Goal: Transaction & Acquisition: Purchase product/service

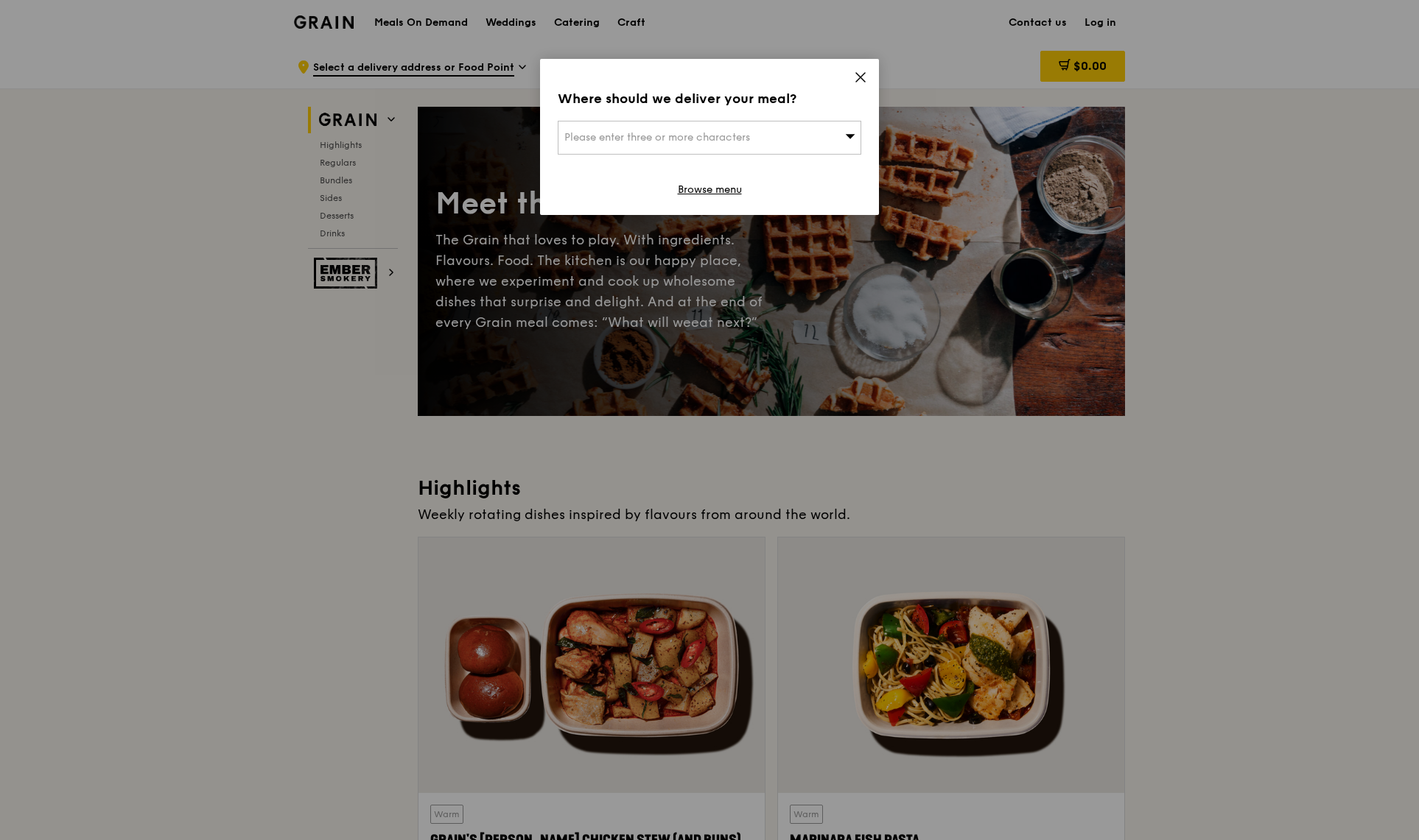
click at [831, 141] on div "Please enter three or more characters" at bounding box center [710, 138] width 304 height 33
click at [808, 140] on input "search" at bounding box center [709, 138] width 302 height 32
click at [864, 78] on icon at bounding box center [860, 77] width 13 height 13
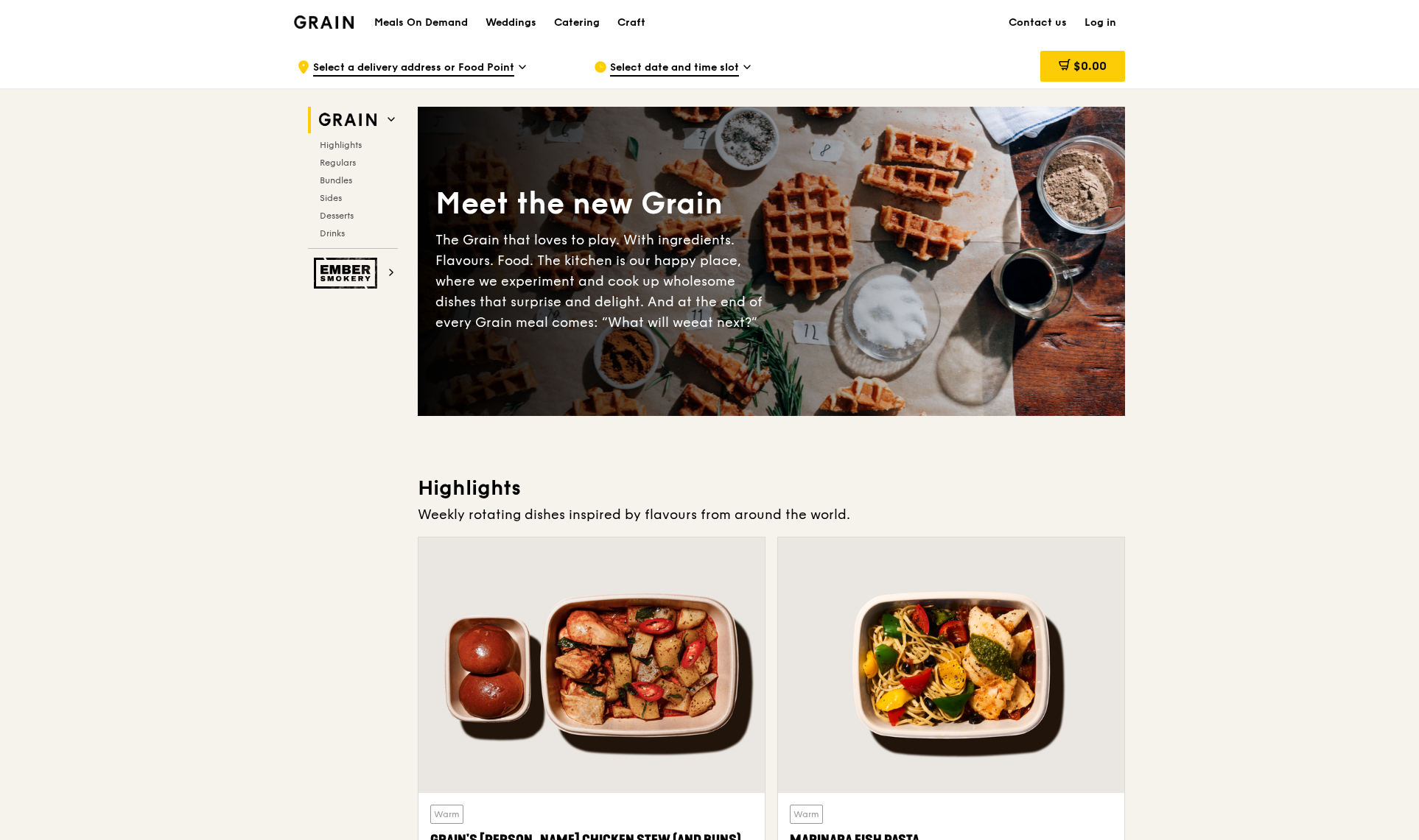
click at [435, 24] on h1 "Meals On Demand" at bounding box center [421, 23] width 93 height 15
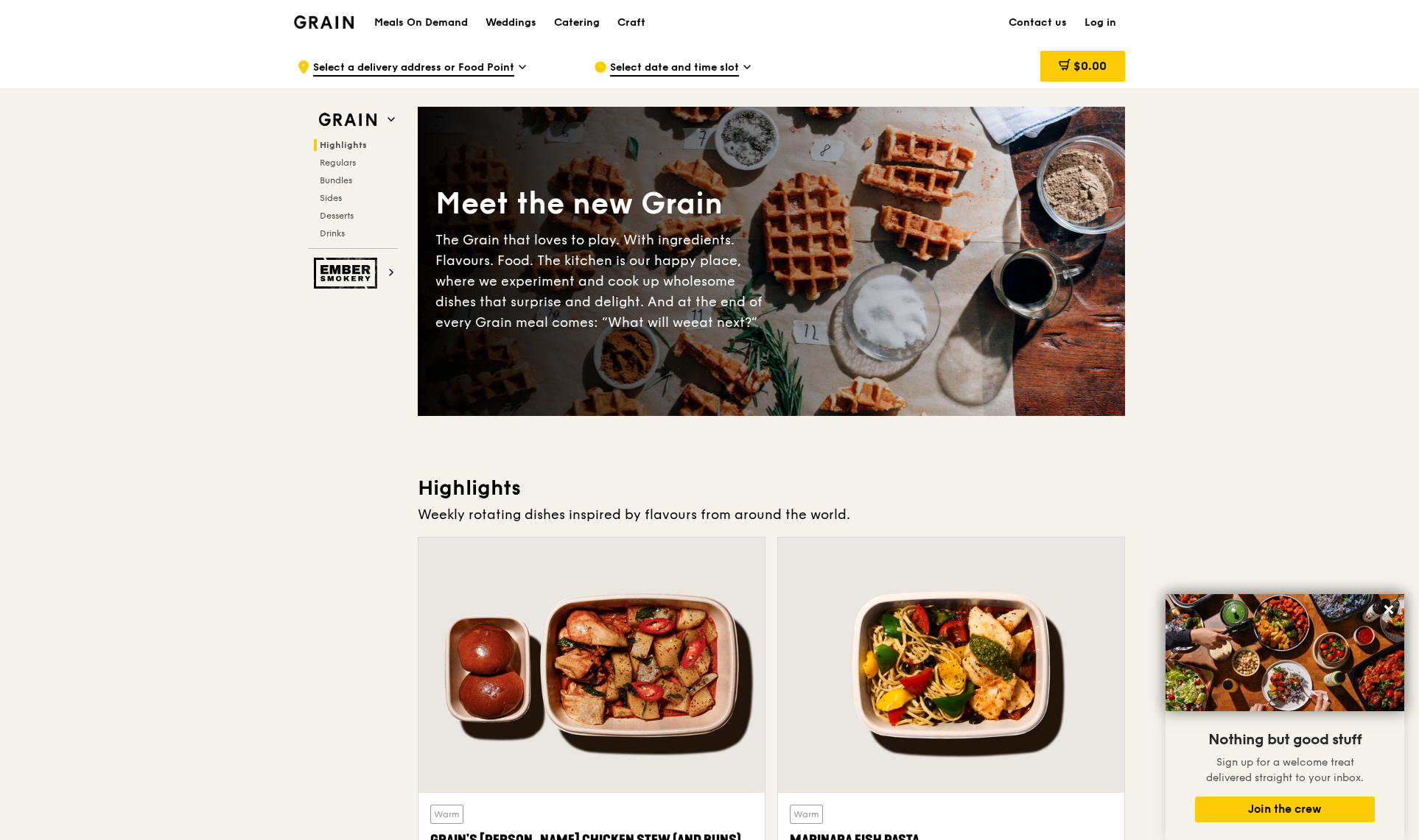
click at [423, 23] on h1 "Meals On Demand" at bounding box center [421, 23] width 93 height 15
drag, startPoint x: 171, startPoint y: 494, endPoint x: 199, endPoint y: 132, distance: 363.1
click at [356, 119] on img at bounding box center [347, 120] width 68 height 27
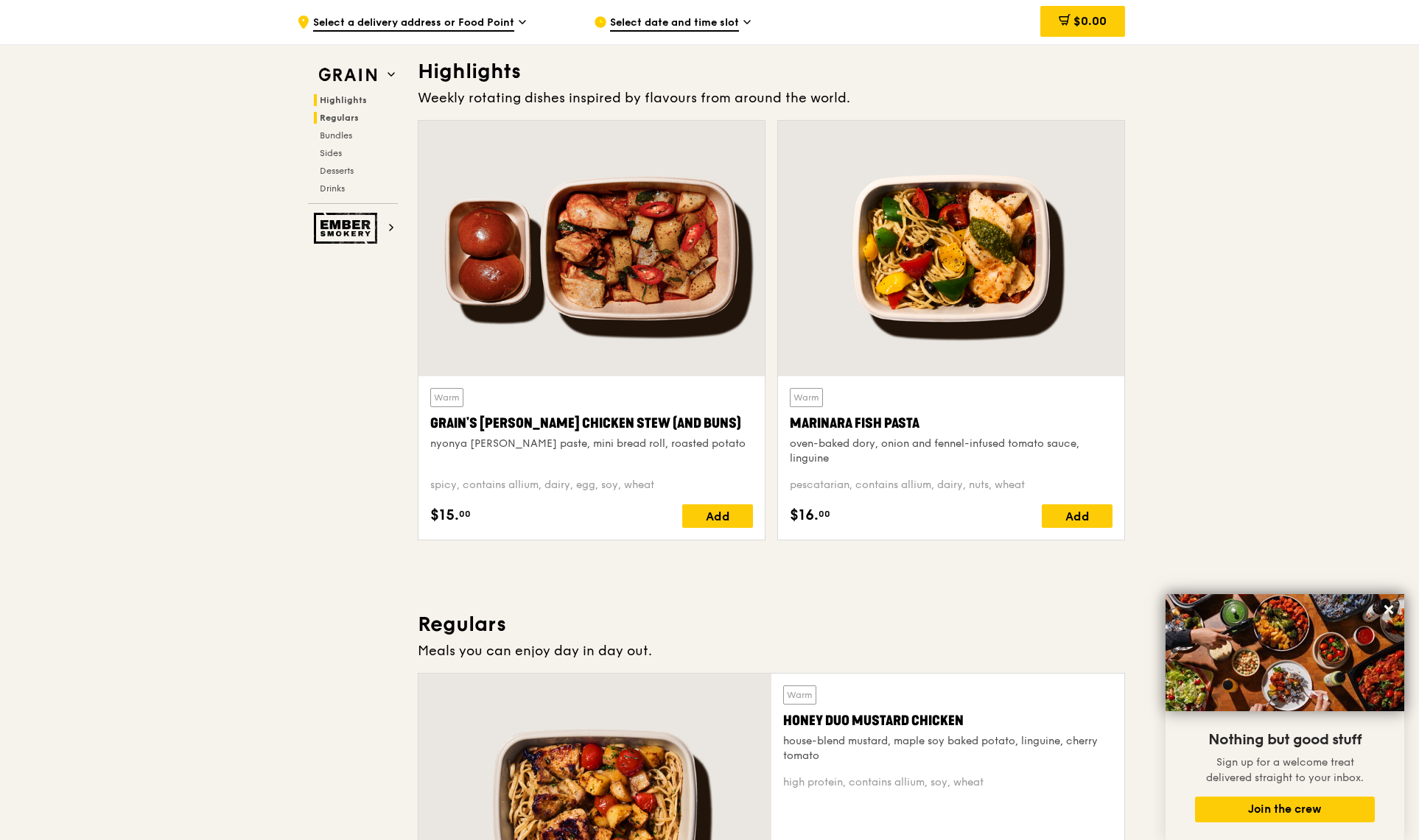
click at [348, 116] on span "Regulars" at bounding box center [339, 118] width 39 height 10
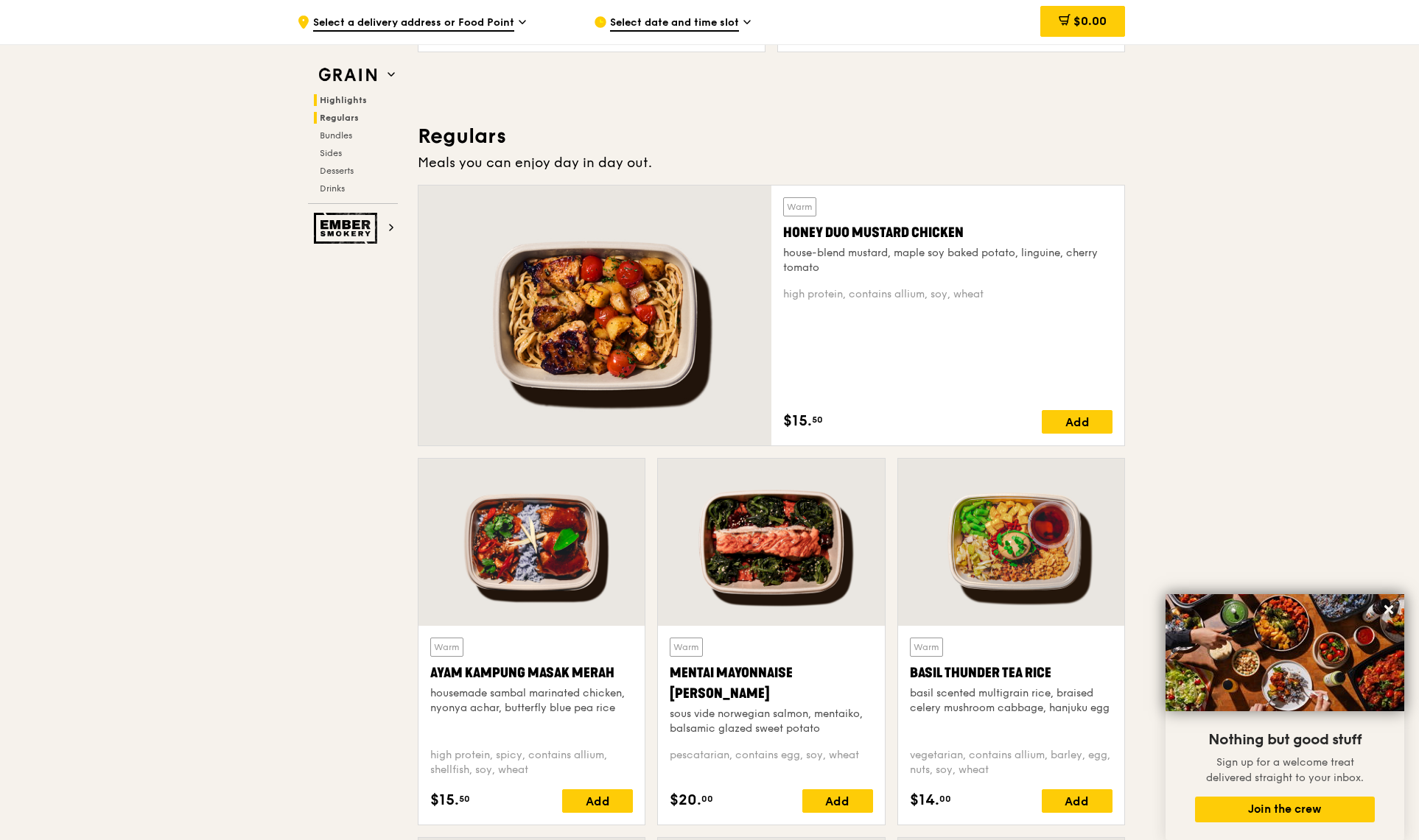
scroll to position [969, 0]
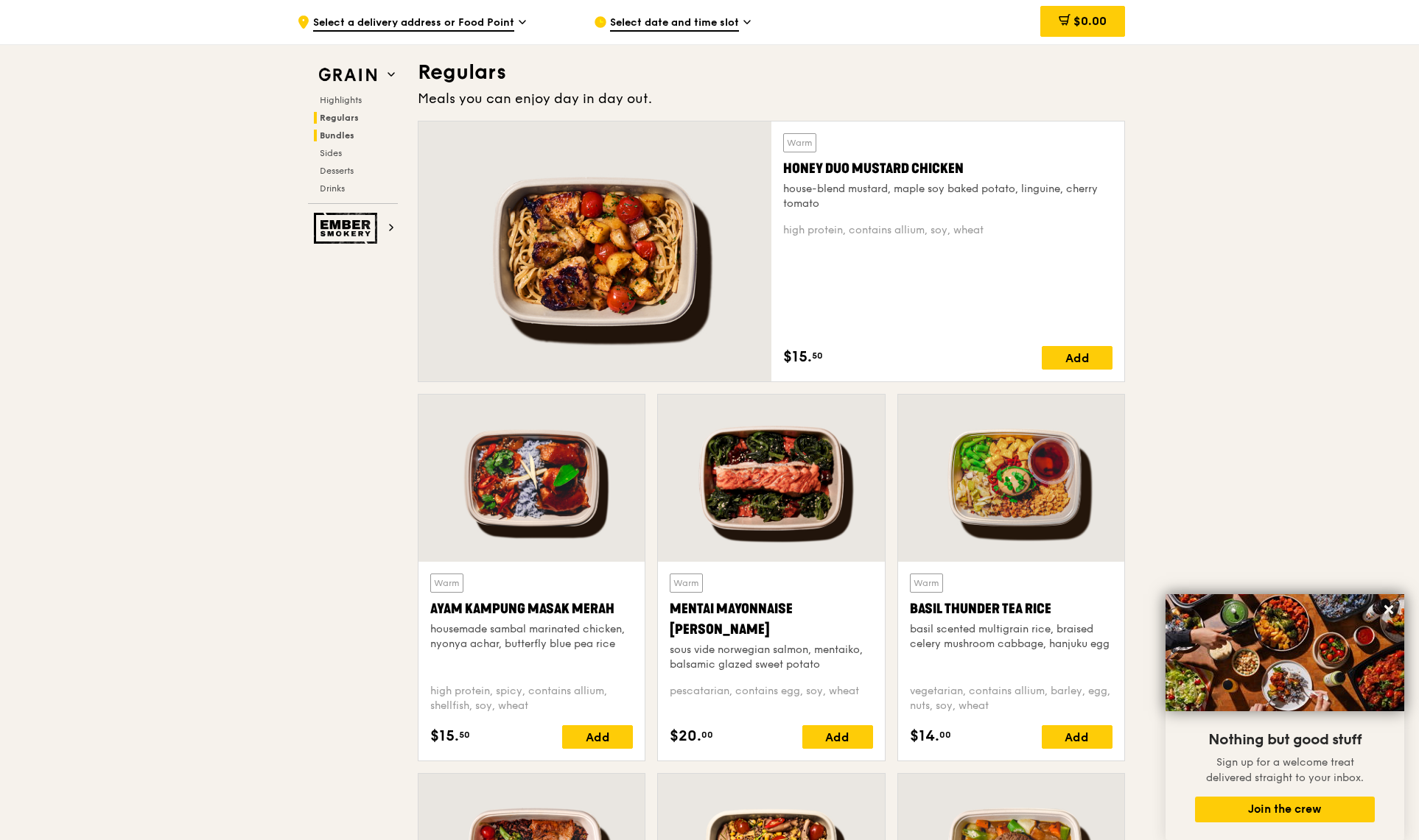
click at [336, 138] on span "Bundles" at bounding box center [336, 136] width 34 height 10
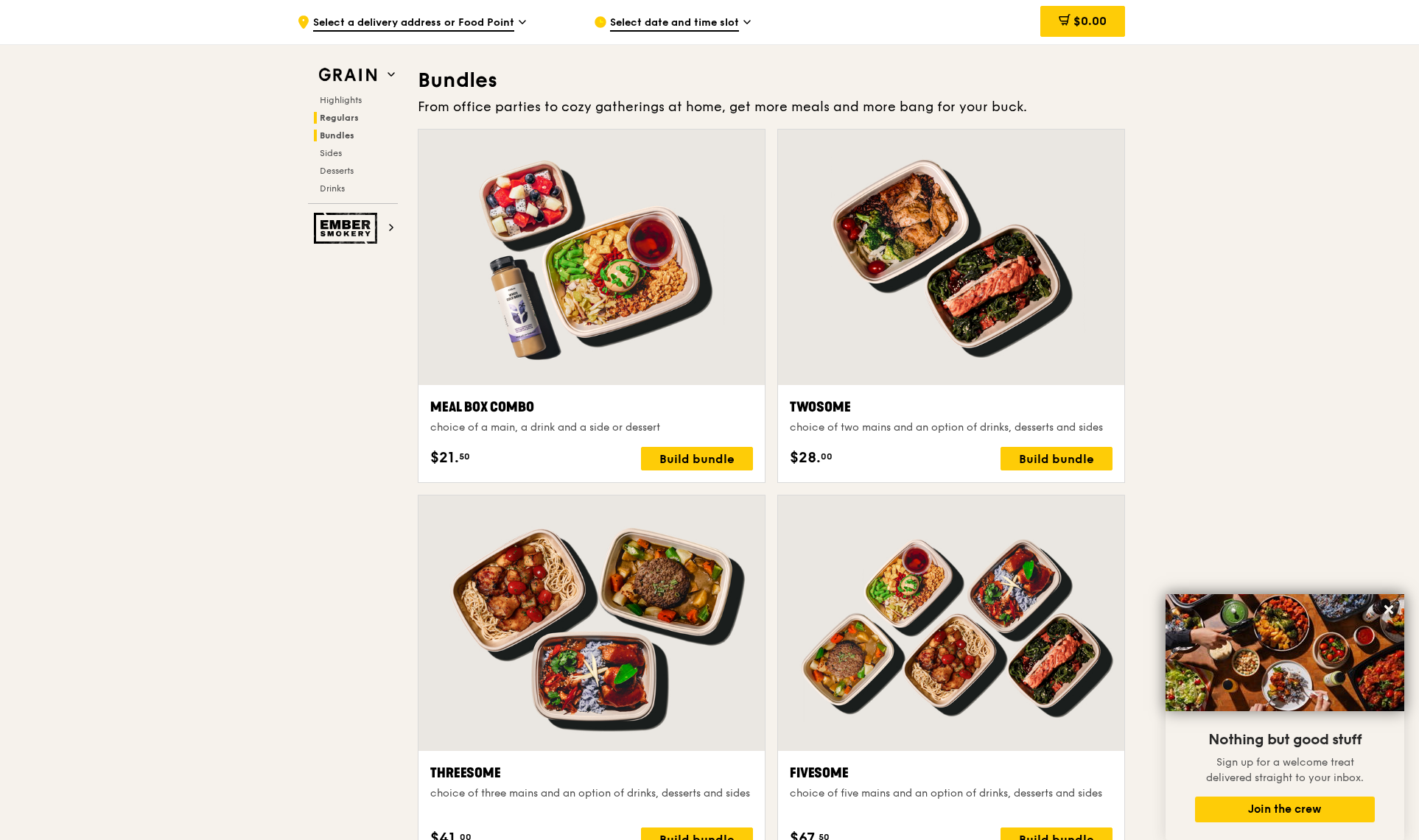
scroll to position [2121, 0]
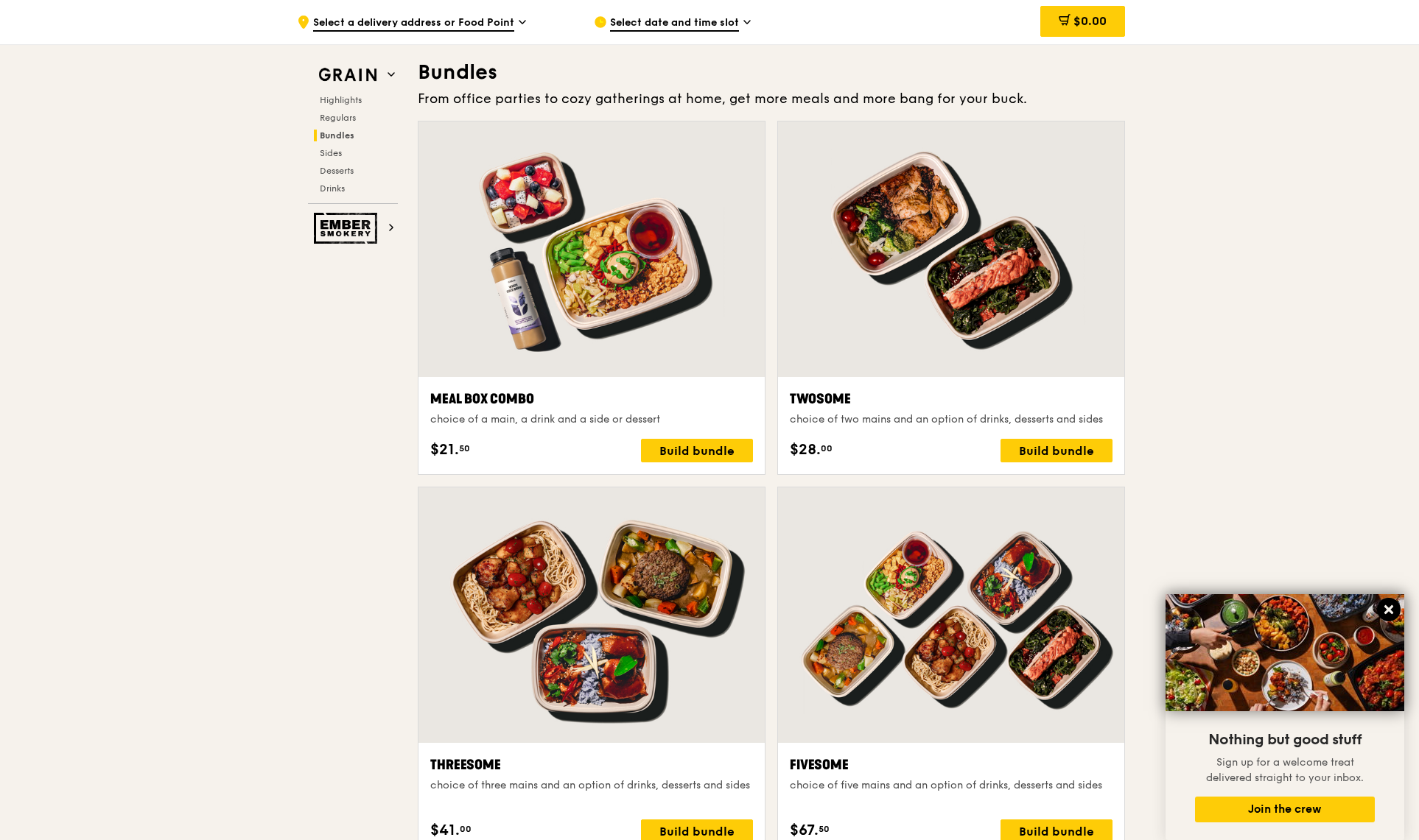
click at [1391, 607] on icon at bounding box center [1389, 609] width 9 height 9
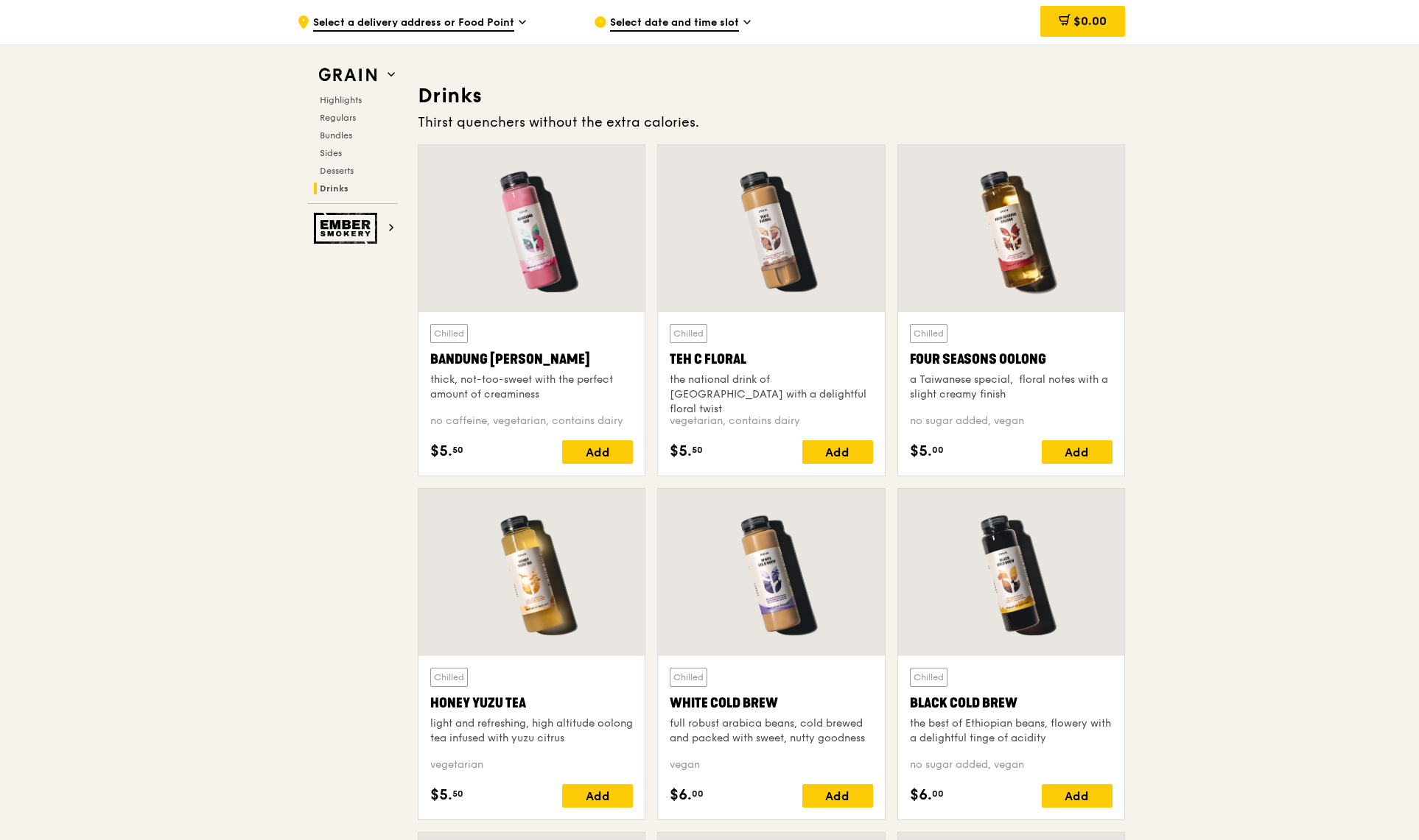
scroll to position [4994, 0]
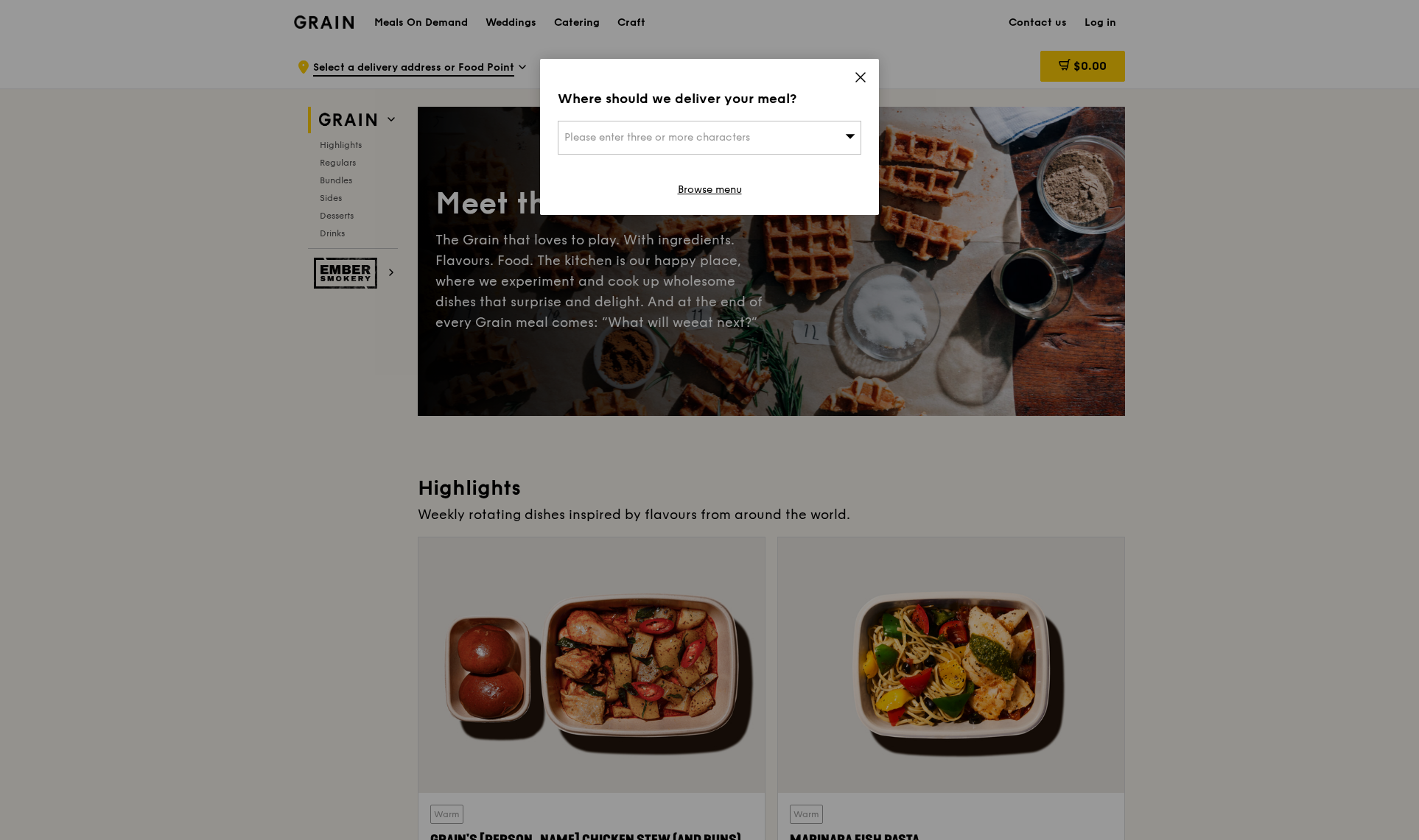
click at [863, 76] on icon at bounding box center [860, 77] width 9 height 9
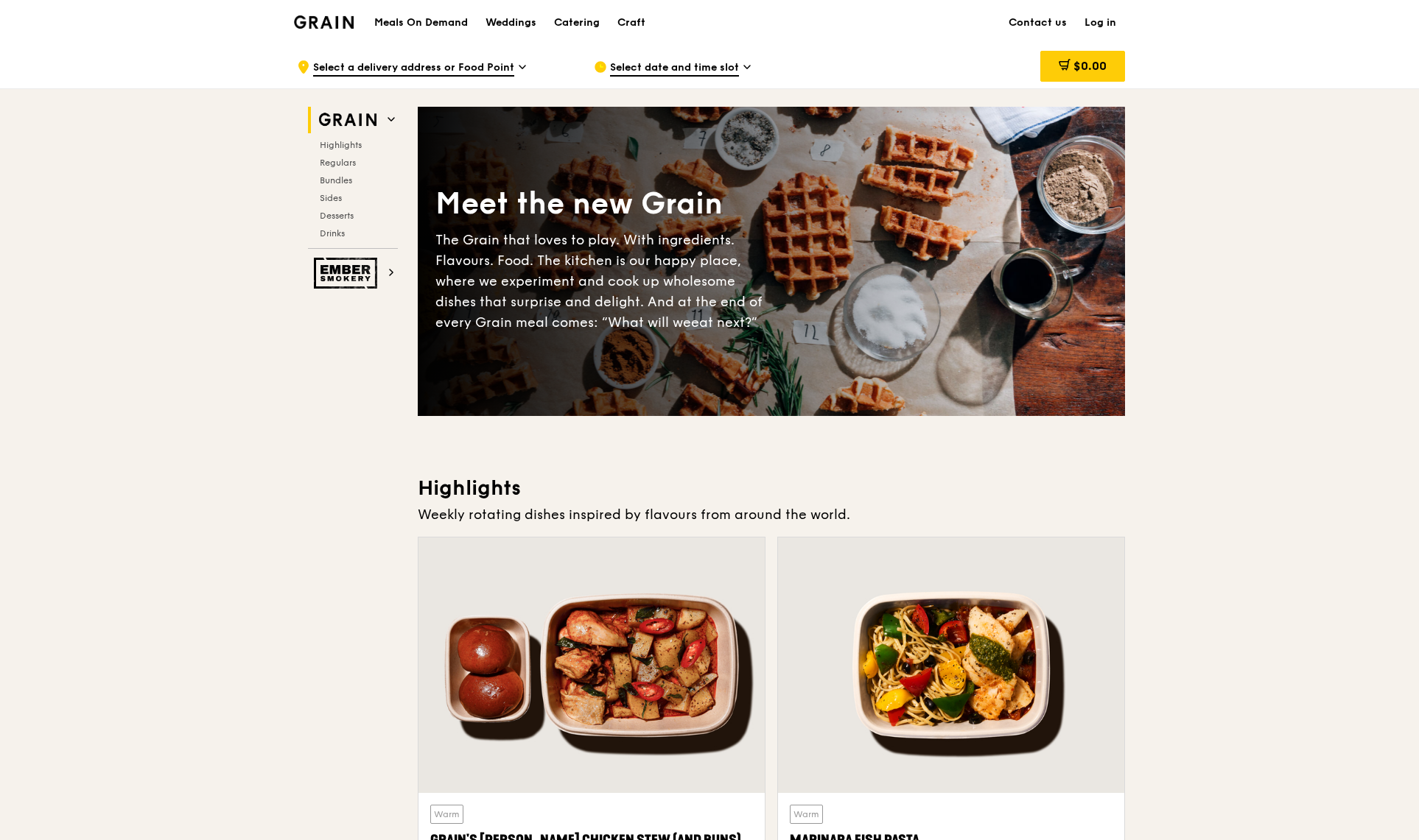
click at [408, 20] on h1 "Meals On Demand" at bounding box center [421, 23] width 93 height 15
click at [350, 221] on h2 "Desserts" at bounding box center [355, 216] width 84 height 12
drag, startPoint x: 1182, startPoint y: 461, endPoint x: 1170, endPoint y: 293, distance: 168.4
click at [438, 60] on span "Select a delivery address or Food Point" at bounding box center [414, 68] width 201 height 16
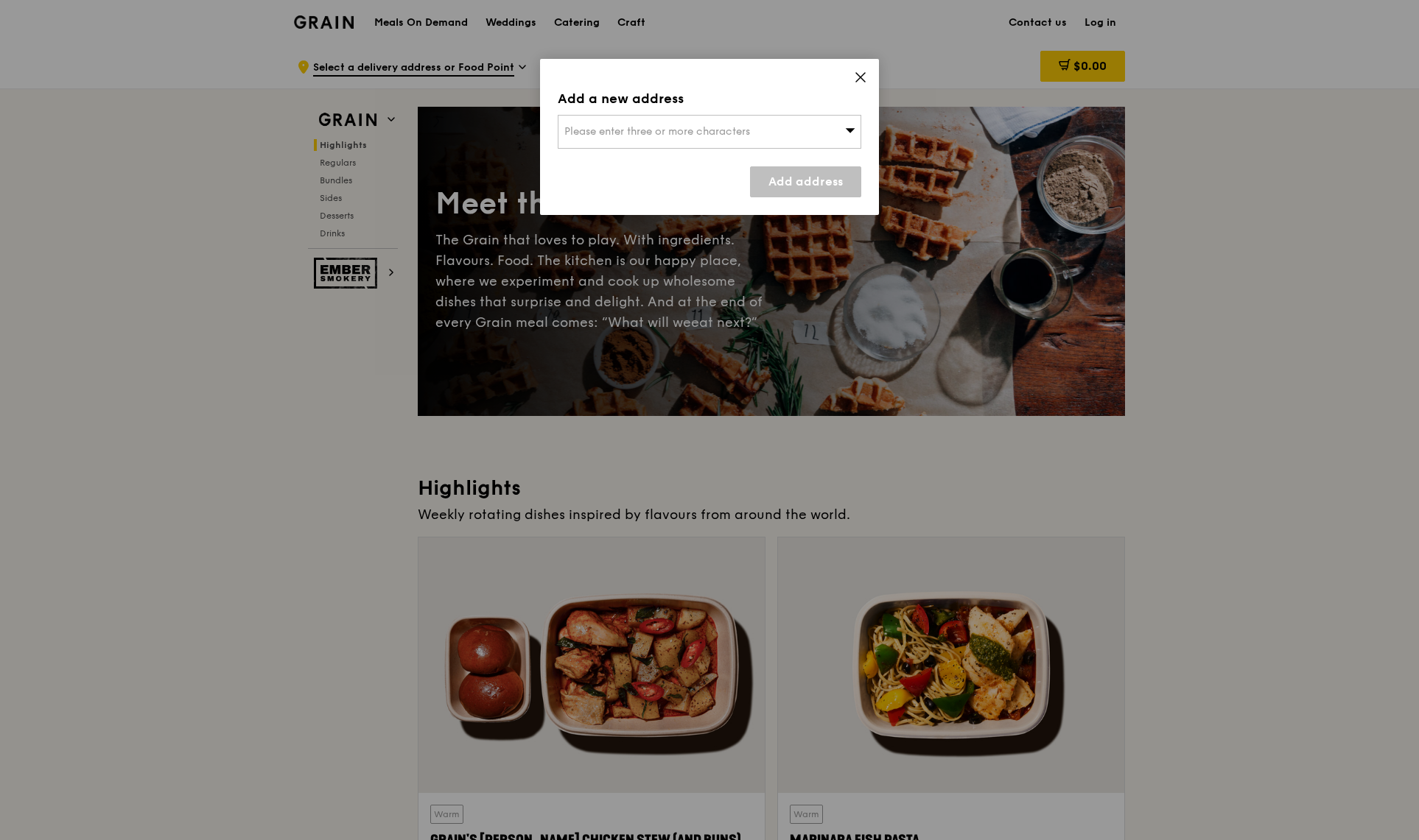
click at [715, 131] on span "Please enter three or more characters" at bounding box center [656, 131] width 186 height 13
type input "The tanglin Gin Jungle"
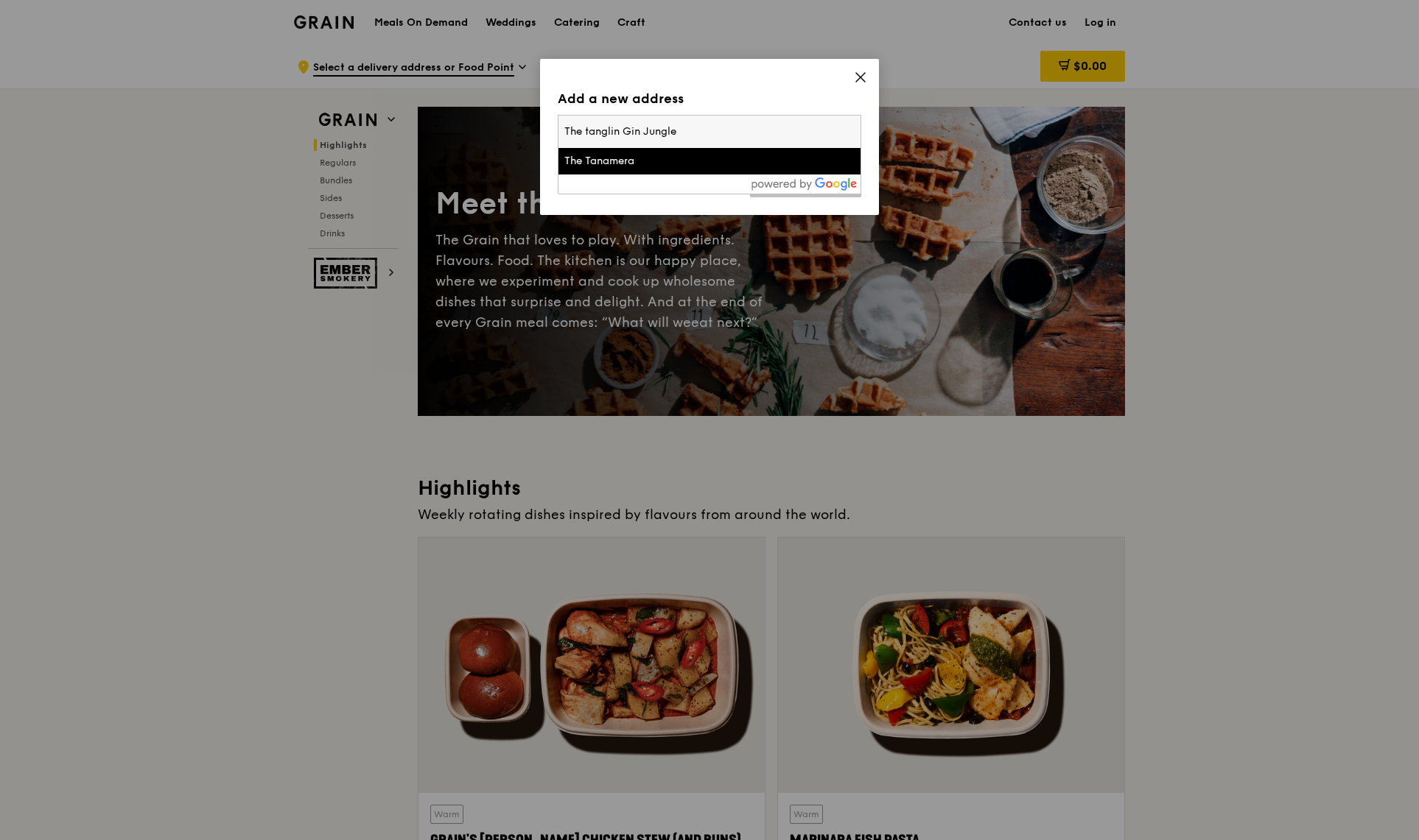
drag, startPoint x: 689, startPoint y: 134, endPoint x: 490, endPoint y: 140, distance: 199.1
click at [490, 140] on div "Add a new address Please enter three or more characters The tanglin Gin Jungle …" at bounding box center [710, 420] width 1419 height 840
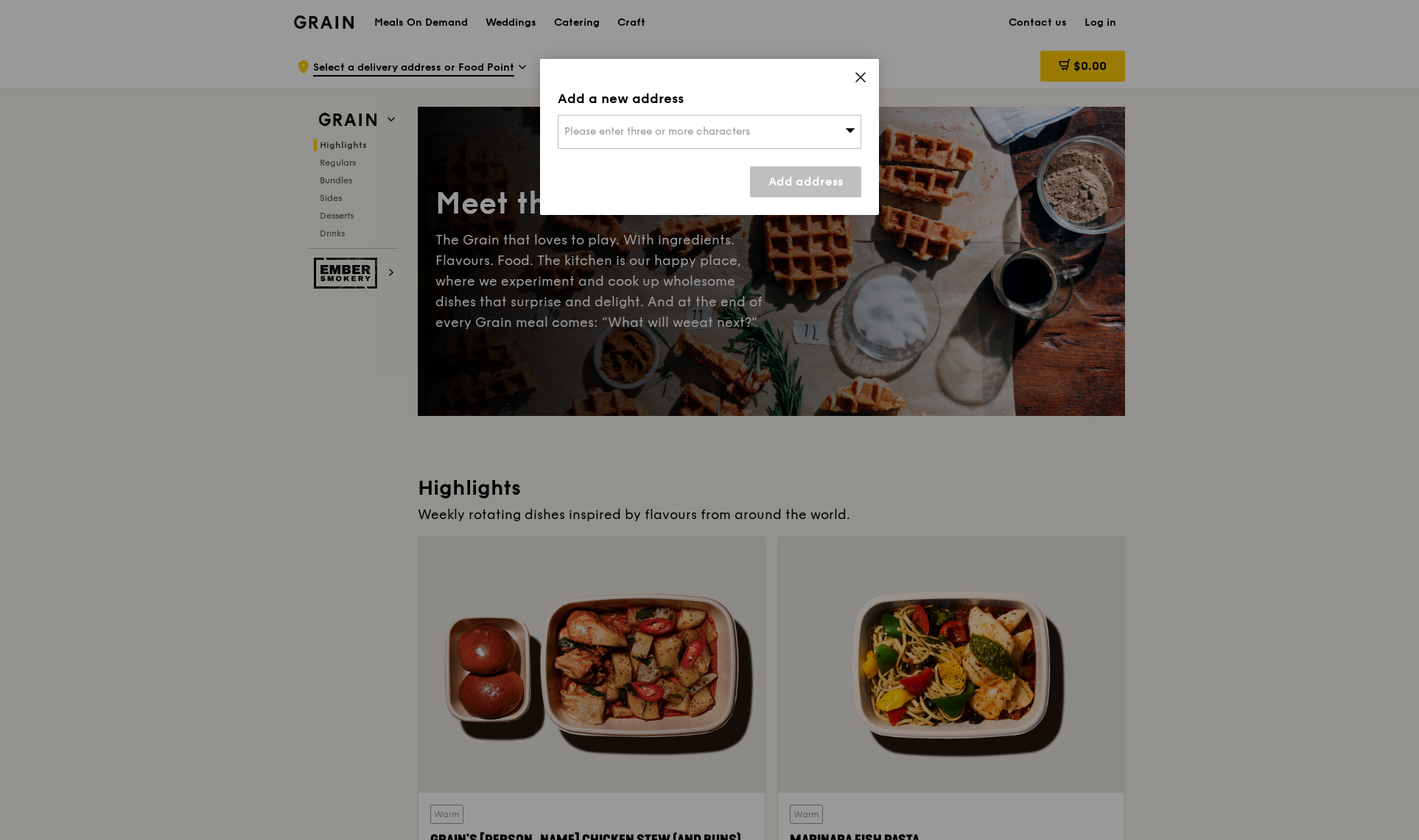
click at [667, 133] on span "Please enter three or more characters" at bounding box center [656, 131] width 186 height 13
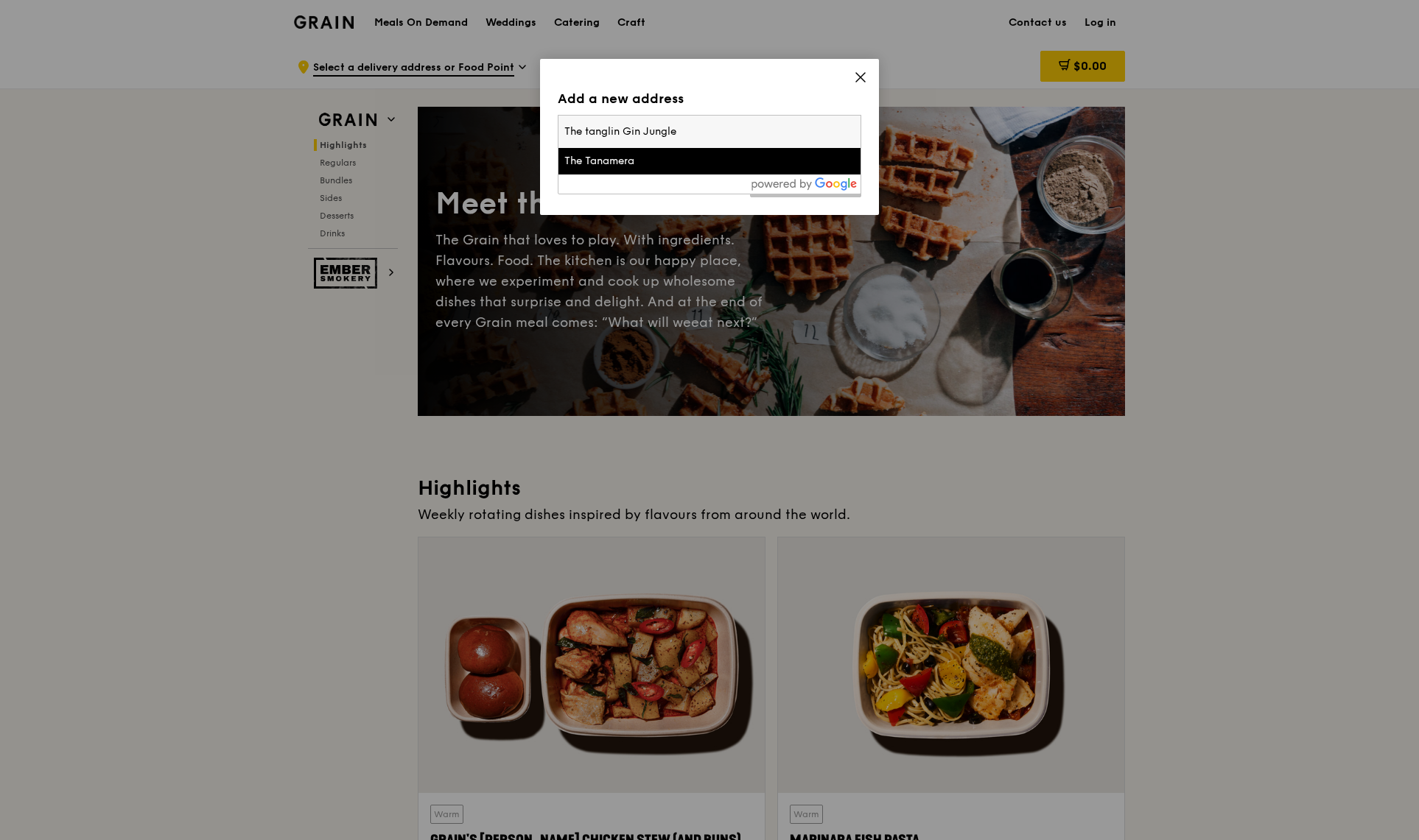
drag, startPoint x: 736, startPoint y: 140, endPoint x: 545, endPoint y: 137, distance: 191.0
click at [545, 137] on div "Add a new address Please enter three or more characters The tanglin Gin Jungle …" at bounding box center [710, 137] width 339 height 156
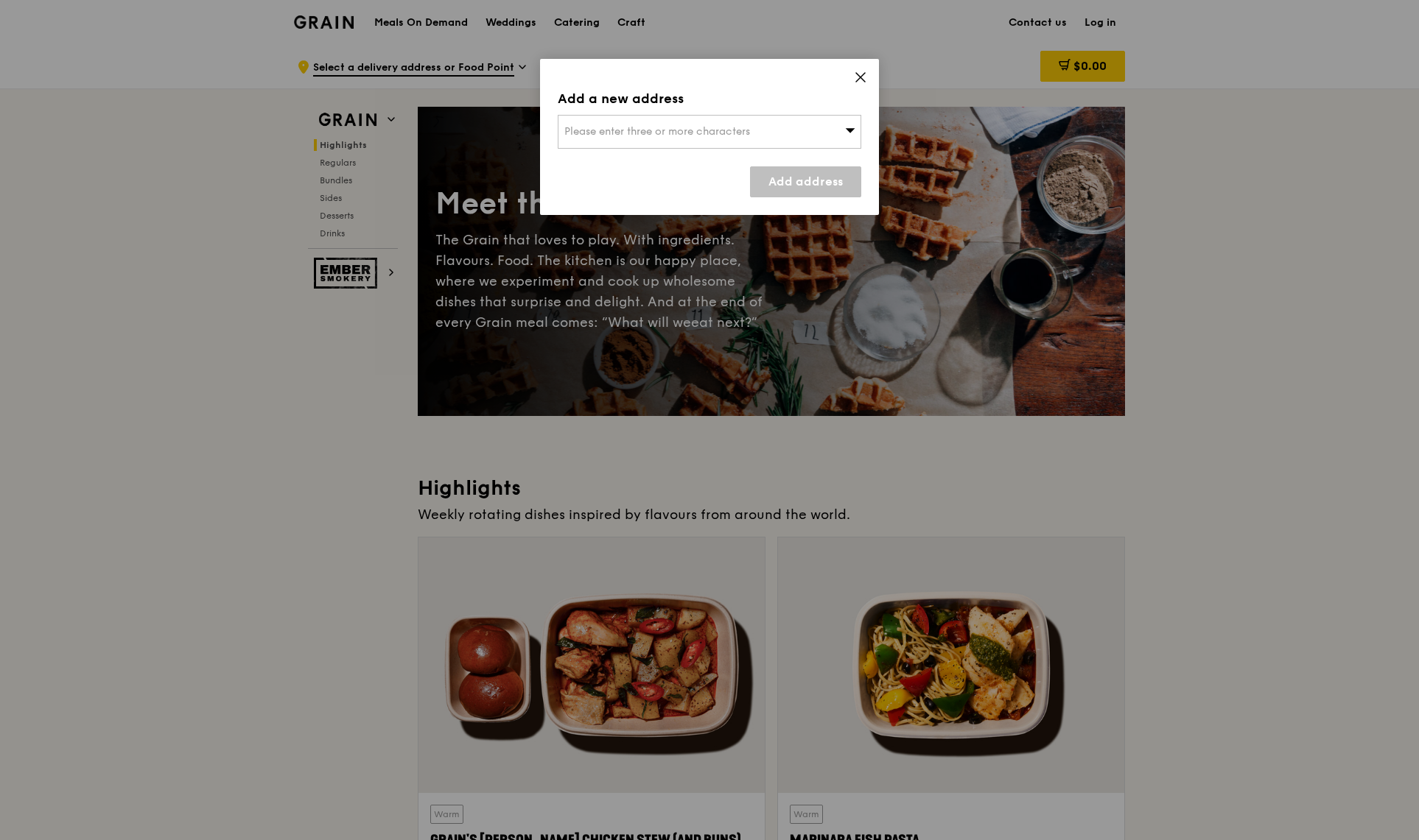
click at [604, 127] on span "Please enter three or more characters" at bounding box center [656, 131] width 186 height 13
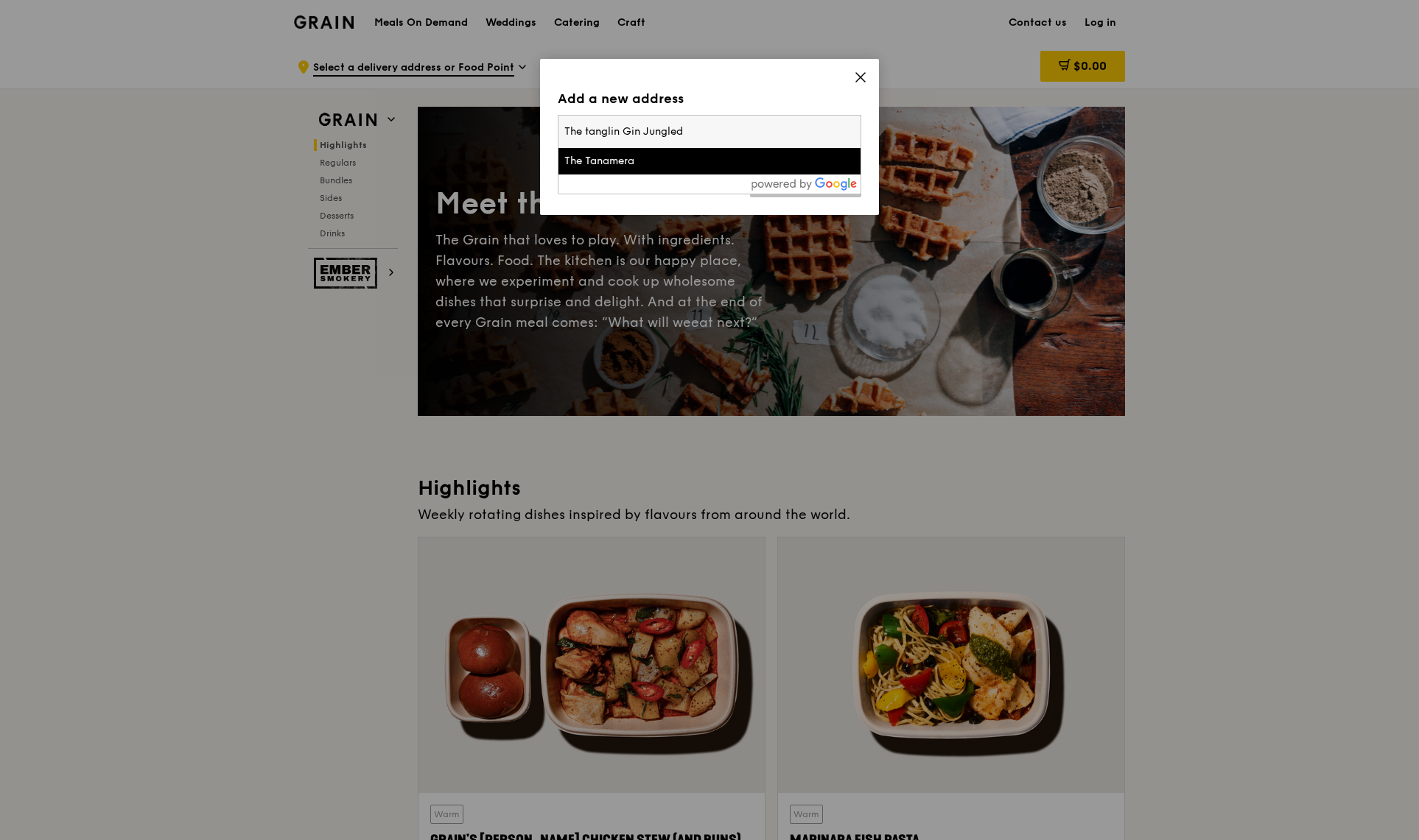
type input "The tanglin Gin Junglede"
drag, startPoint x: 731, startPoint y: 137, endPoint x: 484, endPoint y: 134, distance: 247.0
click at [484, 134] on div "Add a new address Please enter three or more characters The tanglin Gin Jungled…" at bounding box center [710, 420] width 1419 height 840
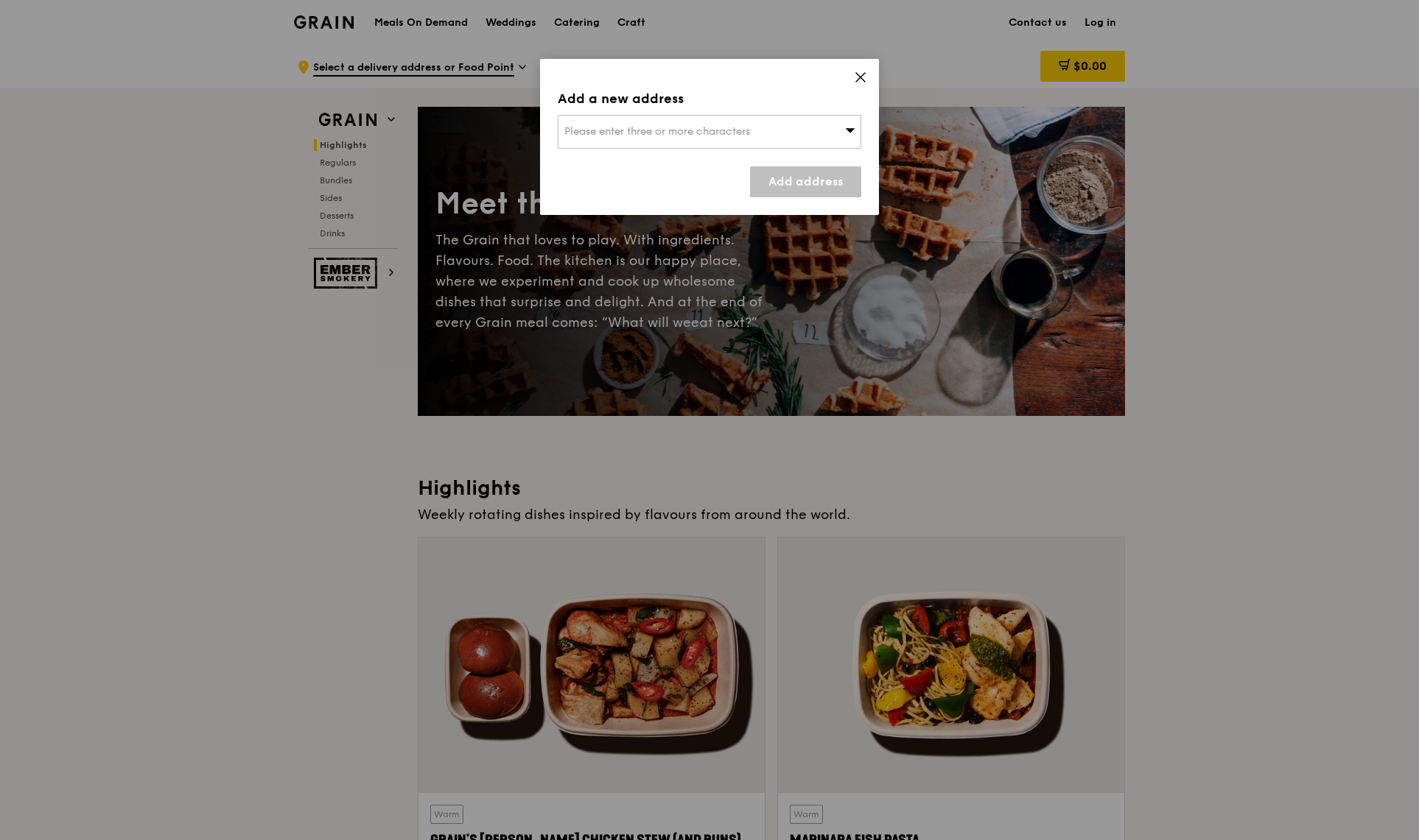
click at [660, 141] on div "Please enter three or more characters" at bounding box center [710, 132] width 304 height 33
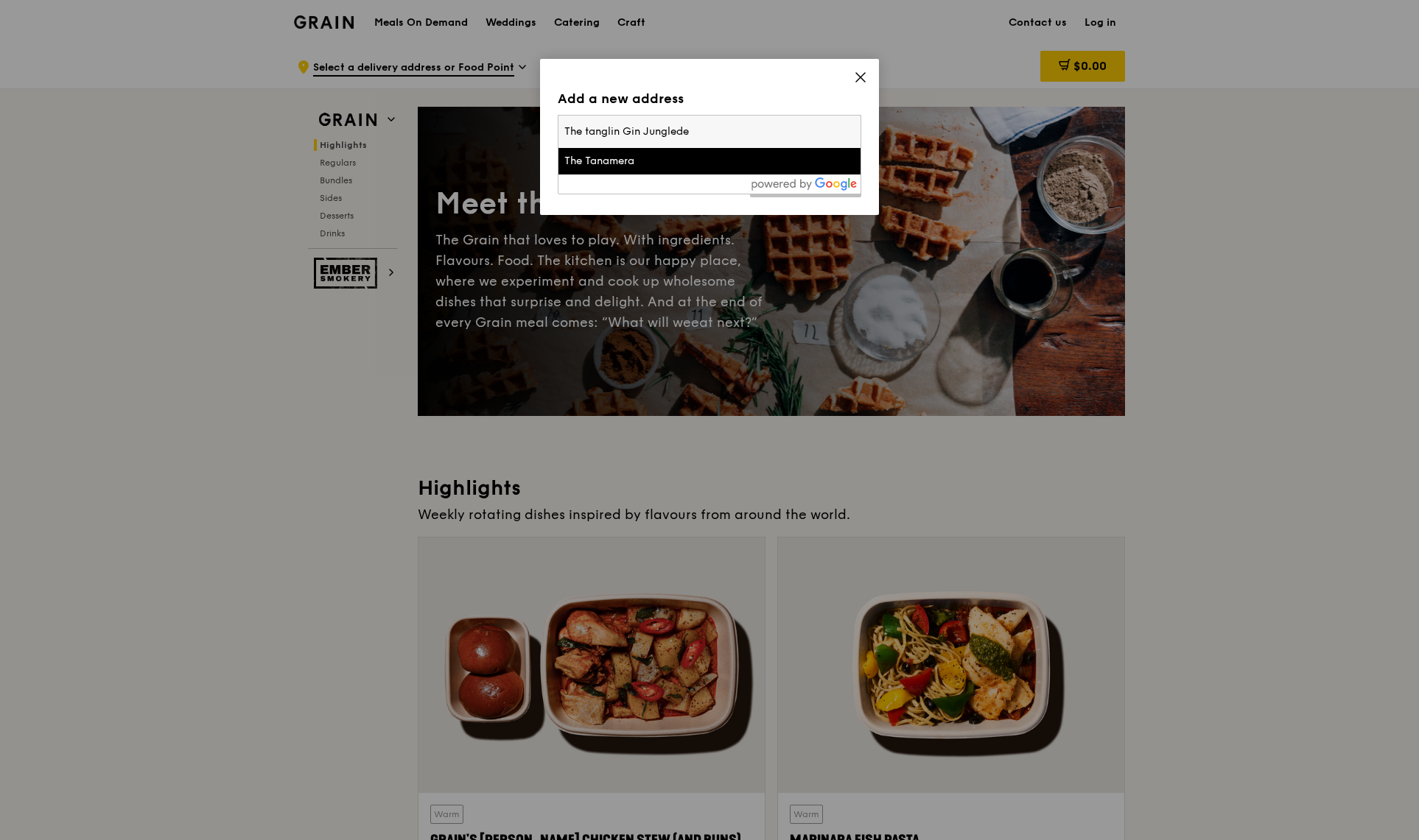
click at [680, 134] on input "The tanglin Gin Junglede" at bounding box center [709, 132] width 302 height 32
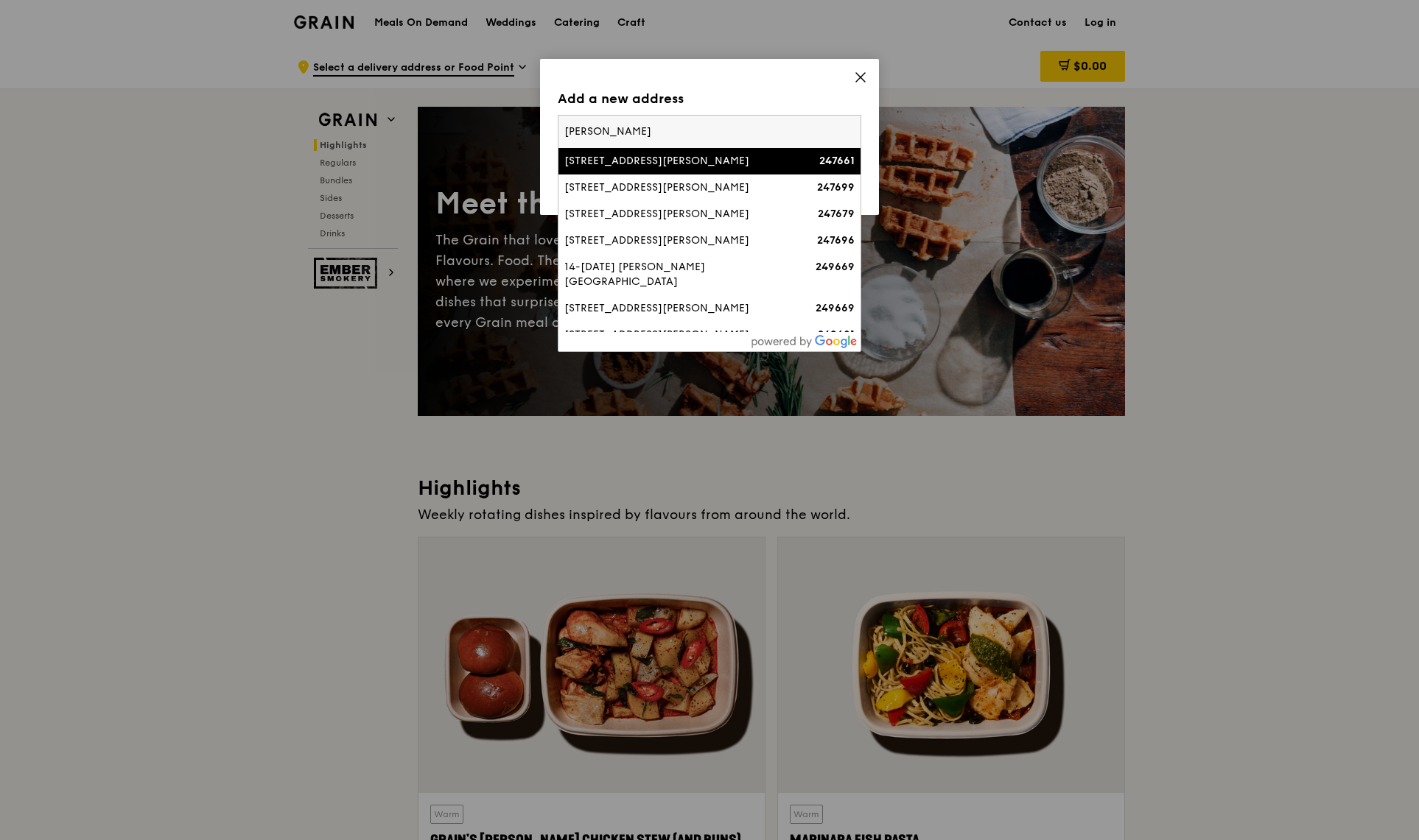
type input "dempsey"
click at [657, 157] on div "6A Dempsey Road" at bounding box center [673, 161] width 218 height 15
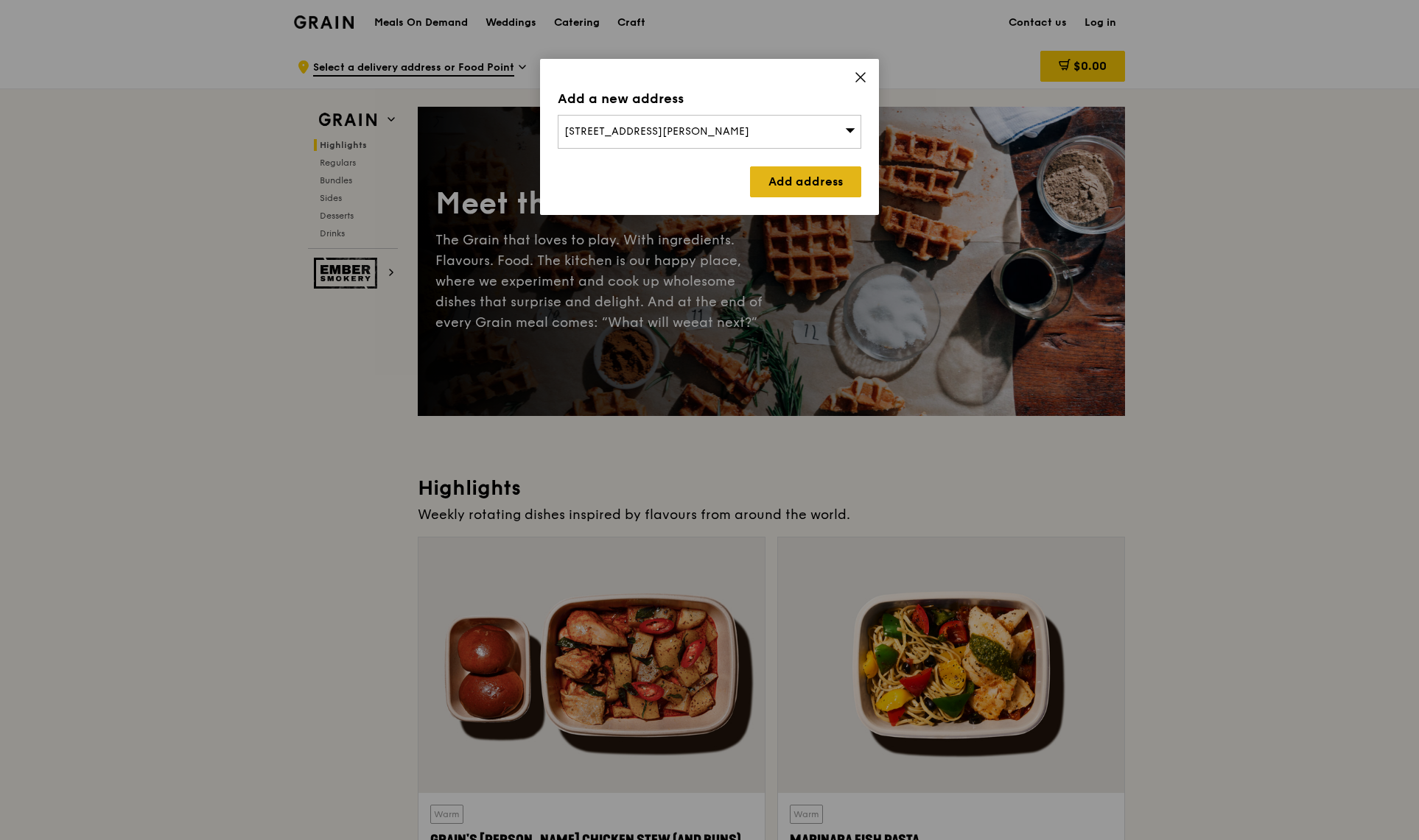
click at [787, 183] on link "Add address" at bounding box center [805, 181] width 111 height 30
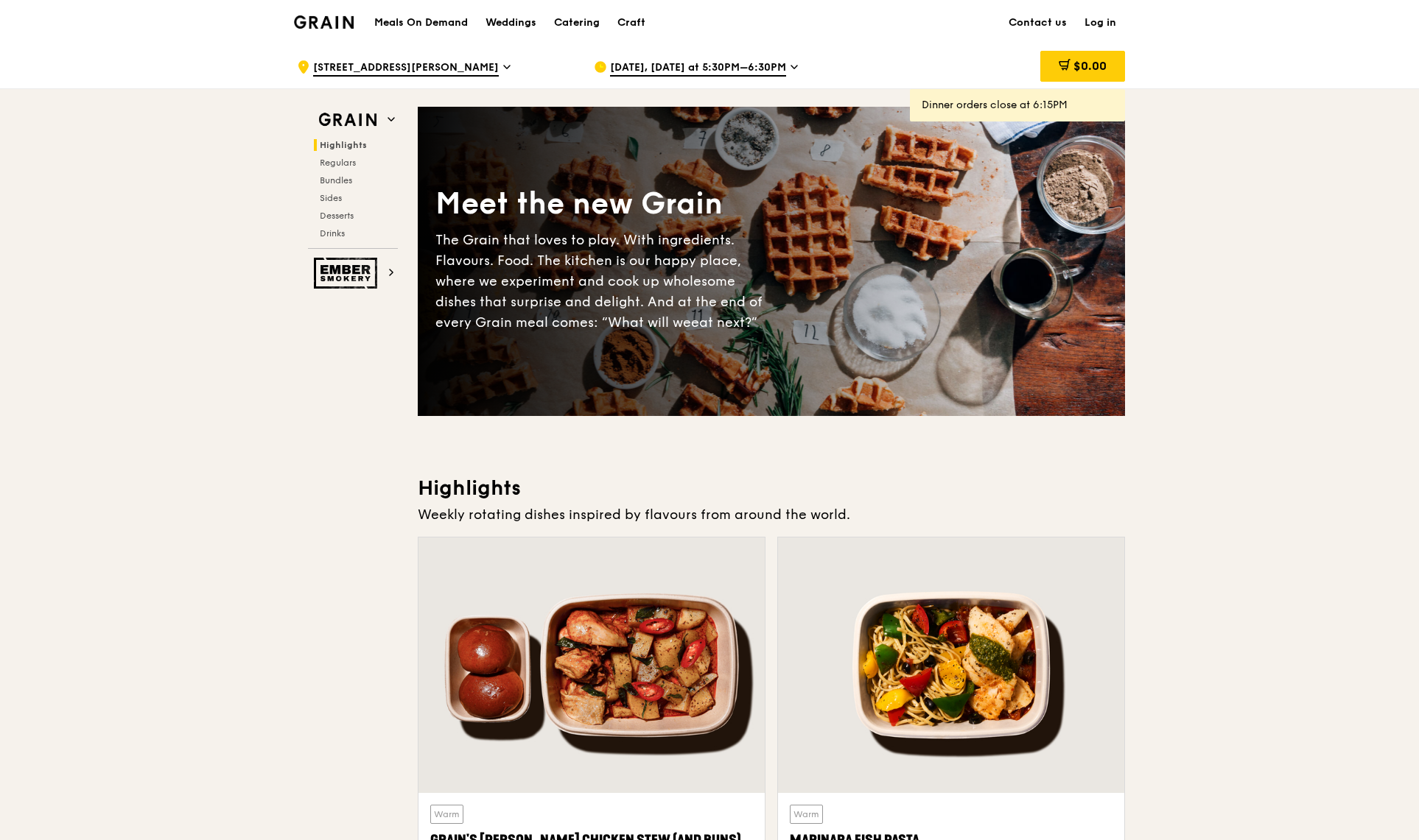
click at [733, 66] on span "Sep 10, Today at 5:30PM–6:30PM" at bounding box center [698, 68] width 176 height 16
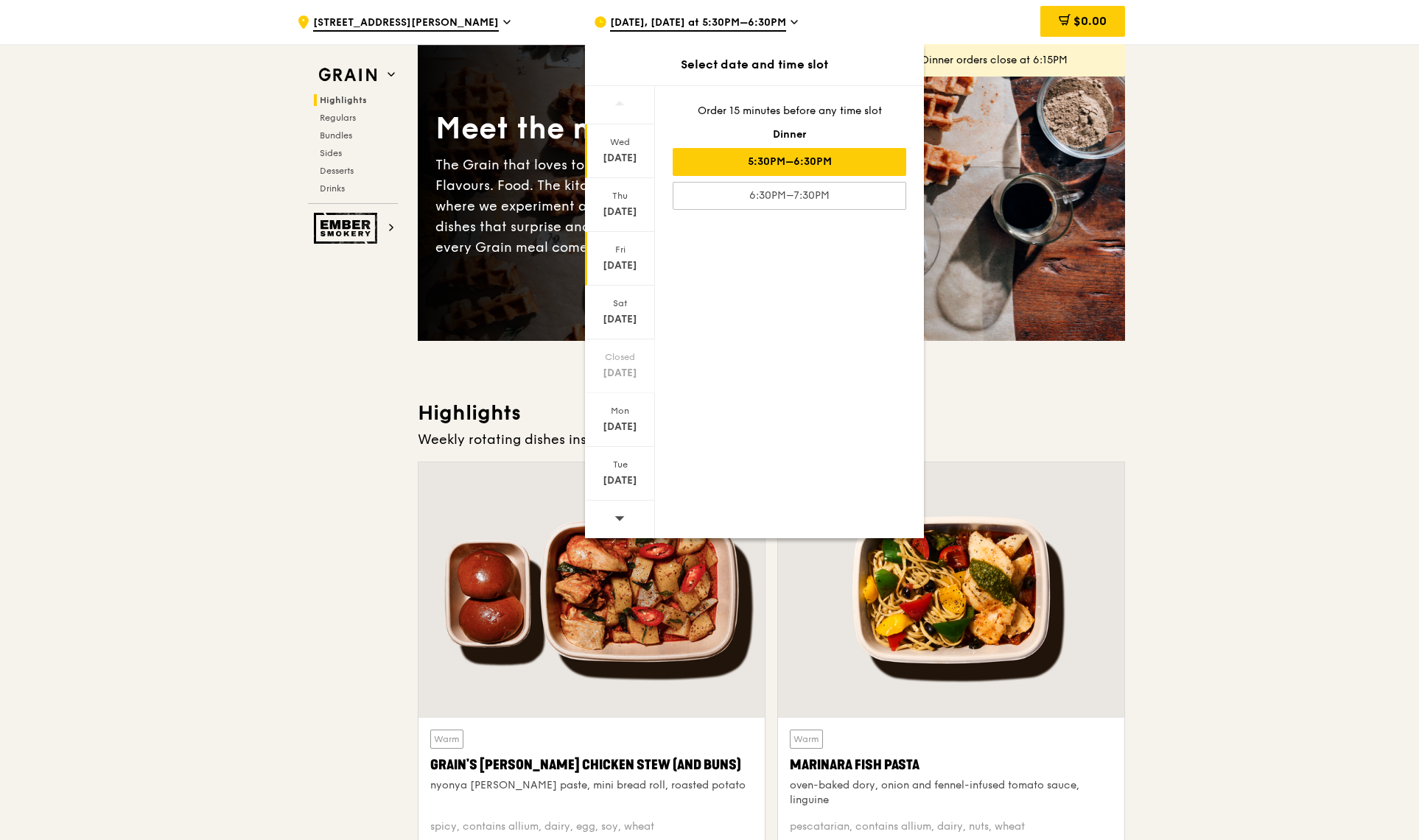
scroll to position [74, 0]
click at [618, 514] on icon at bounding box center [619, 518] width 10 height 11
click at [623, 522] on icon at bounding box center [619, 518] width 10 height 11
click at [622, 522] on icon at bounding box center [619, 518] width 10 height 11
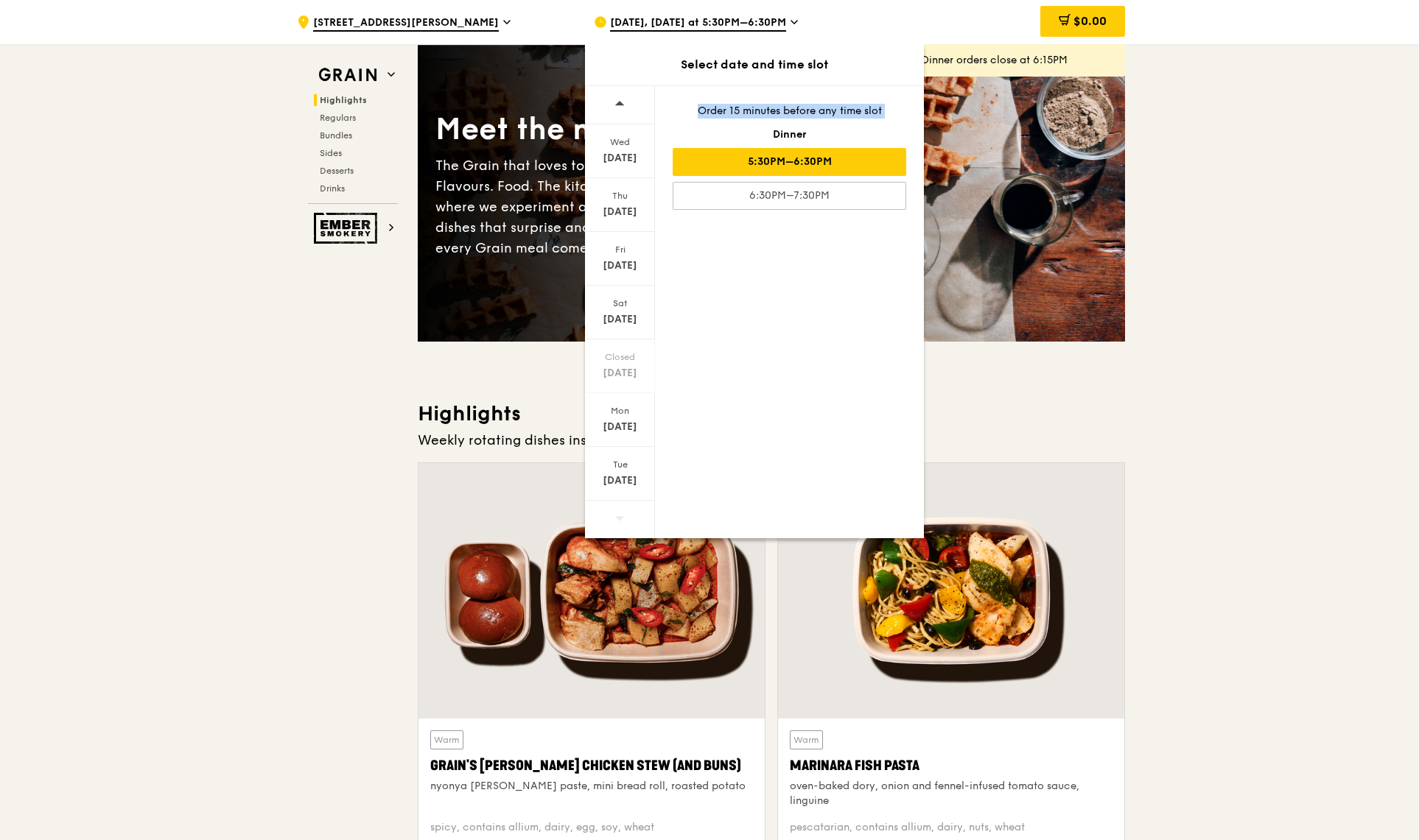
click at [622, 522] on icon at bounding box center [619, 518] width 10 height 11
click at [621, 522] on icon at bounding box center [619, 518] width 10 height 11
click at [618, 392] on div "Closed Sep 21" at bounding box center [619, 366] width 70 height 54
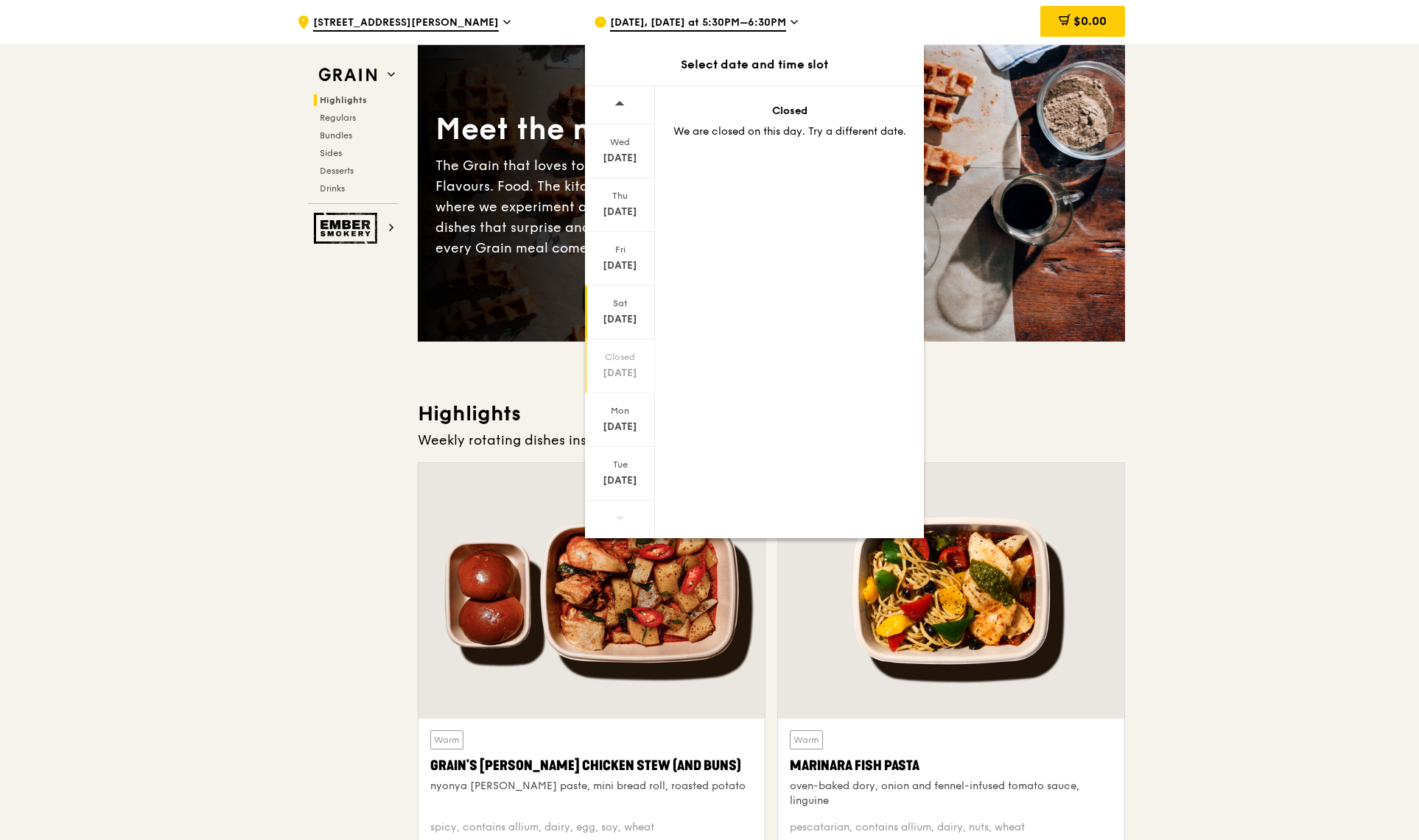
click at [617, 309] on div "Sat Sep 20" at bounding box center [619, 312] width 70 height 54
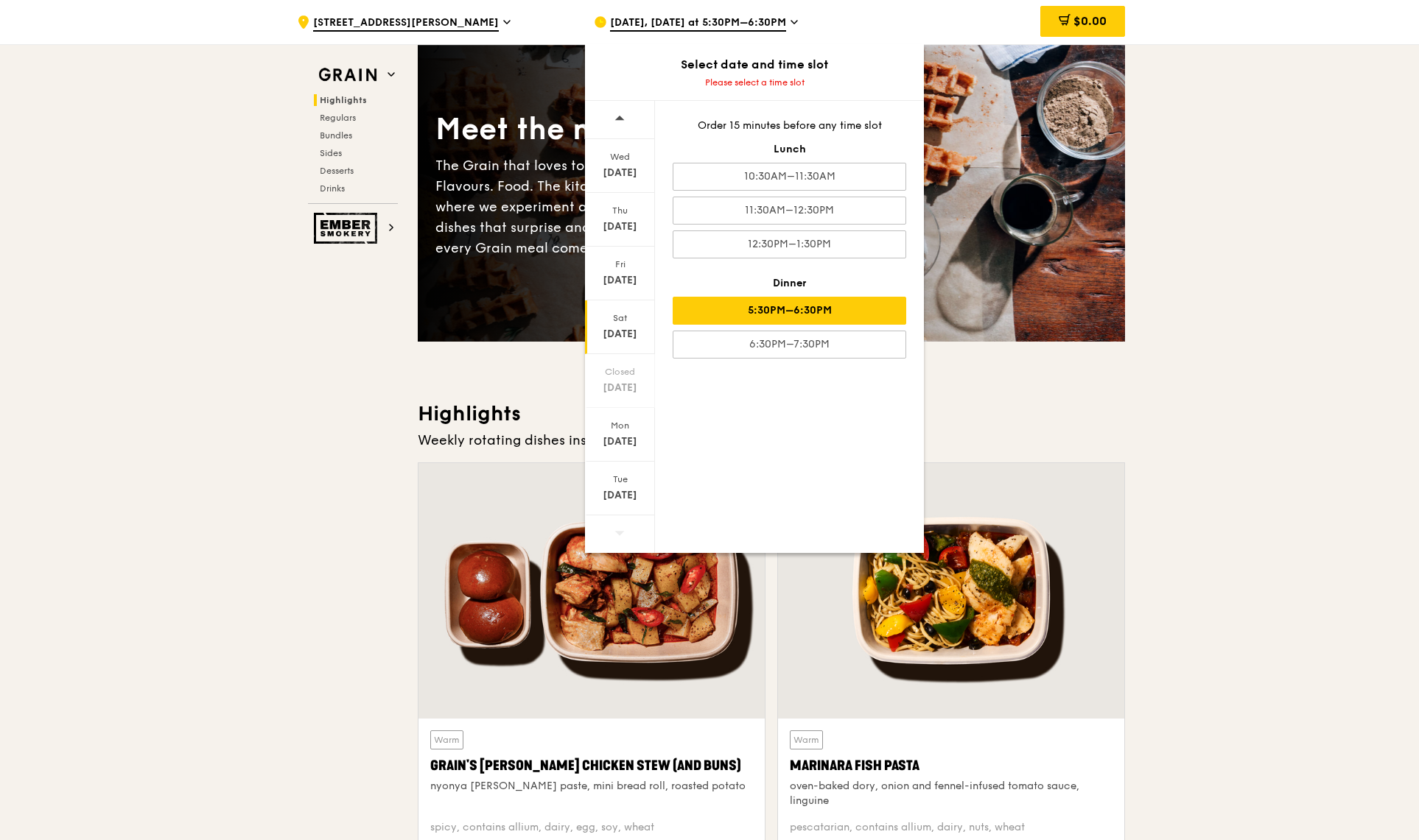
click at [823, 314] on div "5:30PM–6:30PM" at bounding box center [789, 310] width 234 height 28
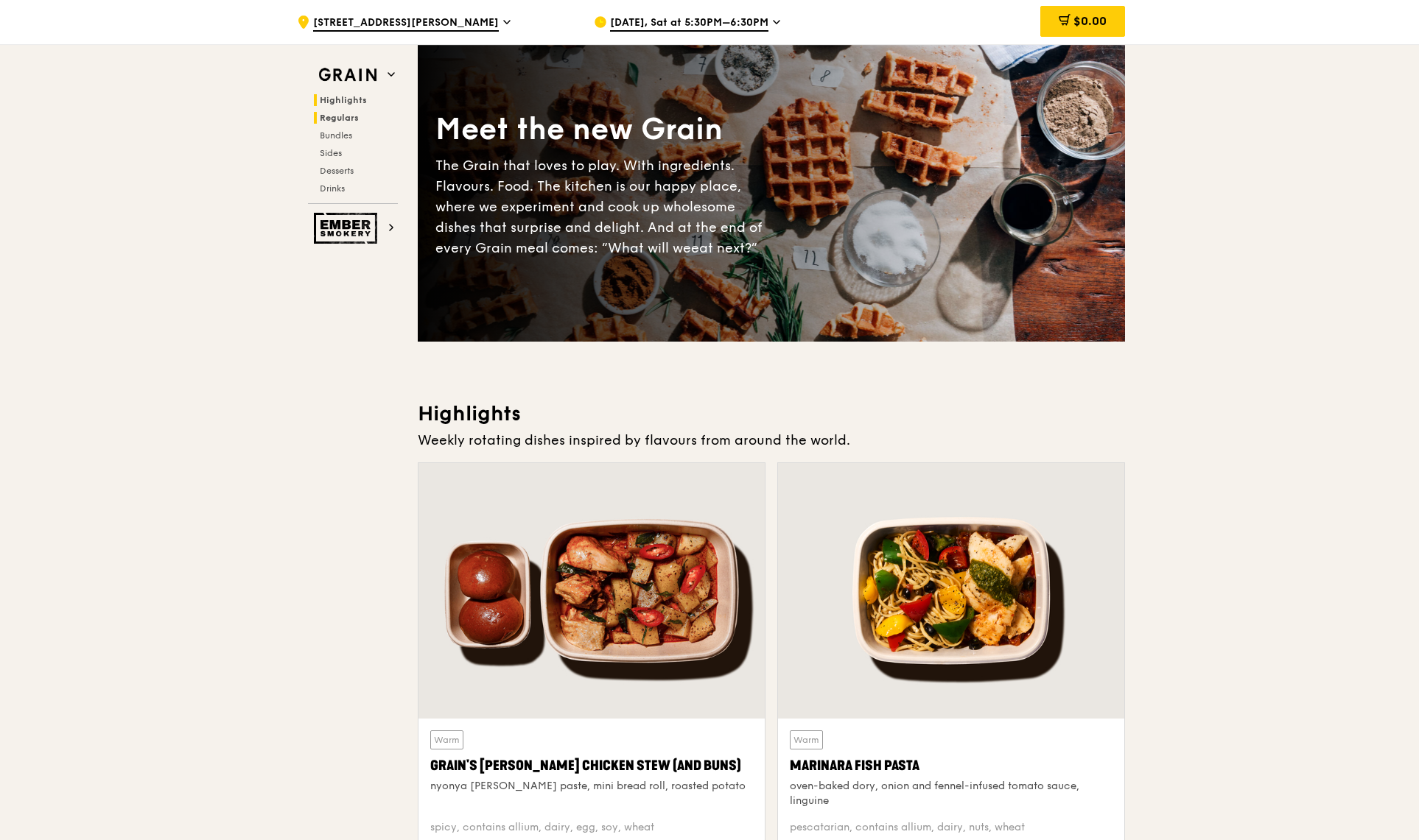
click at [347, 119] on span "Regulars" at bounding box center [339, 118] width 39 height 10
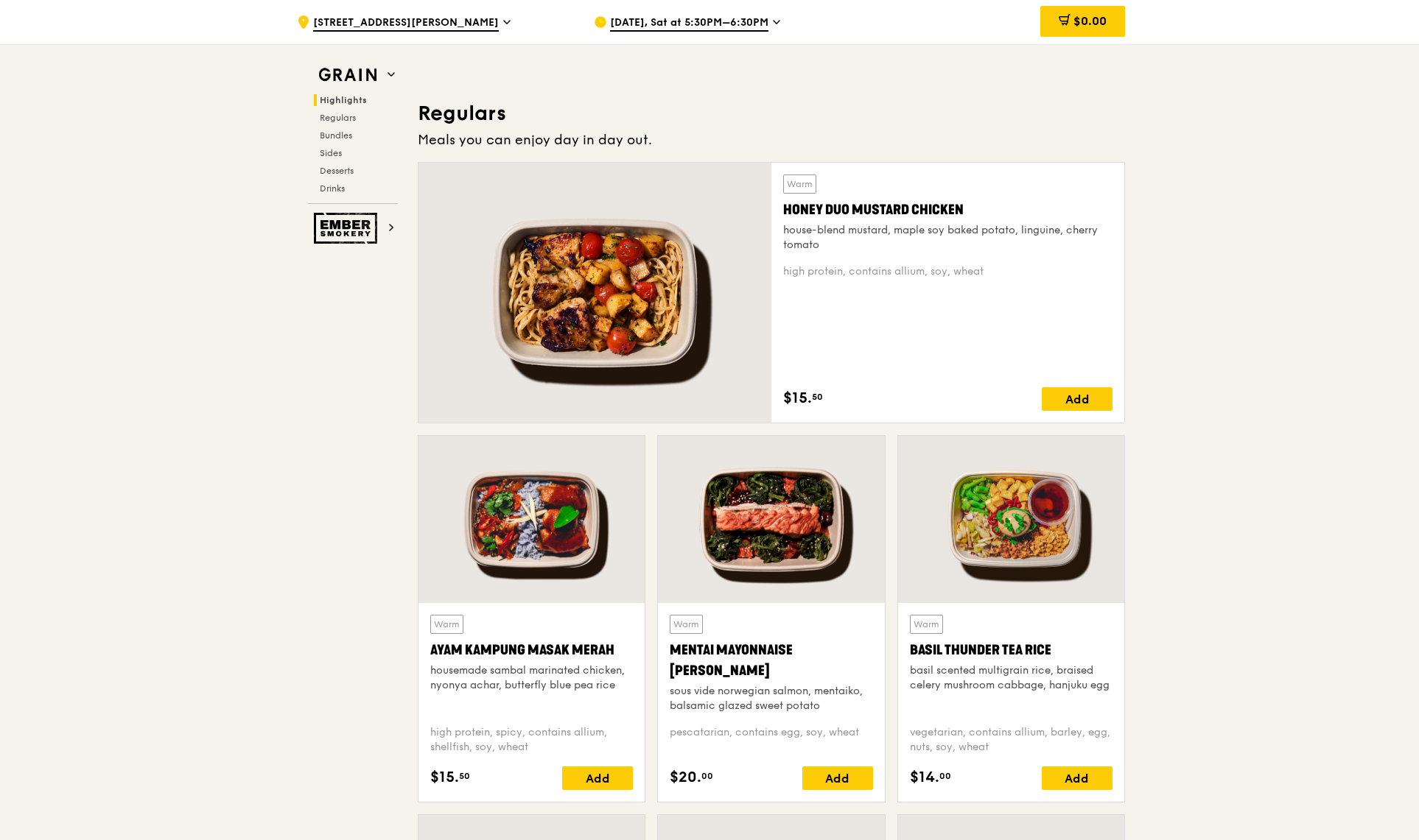
scroll to position [969, 0]
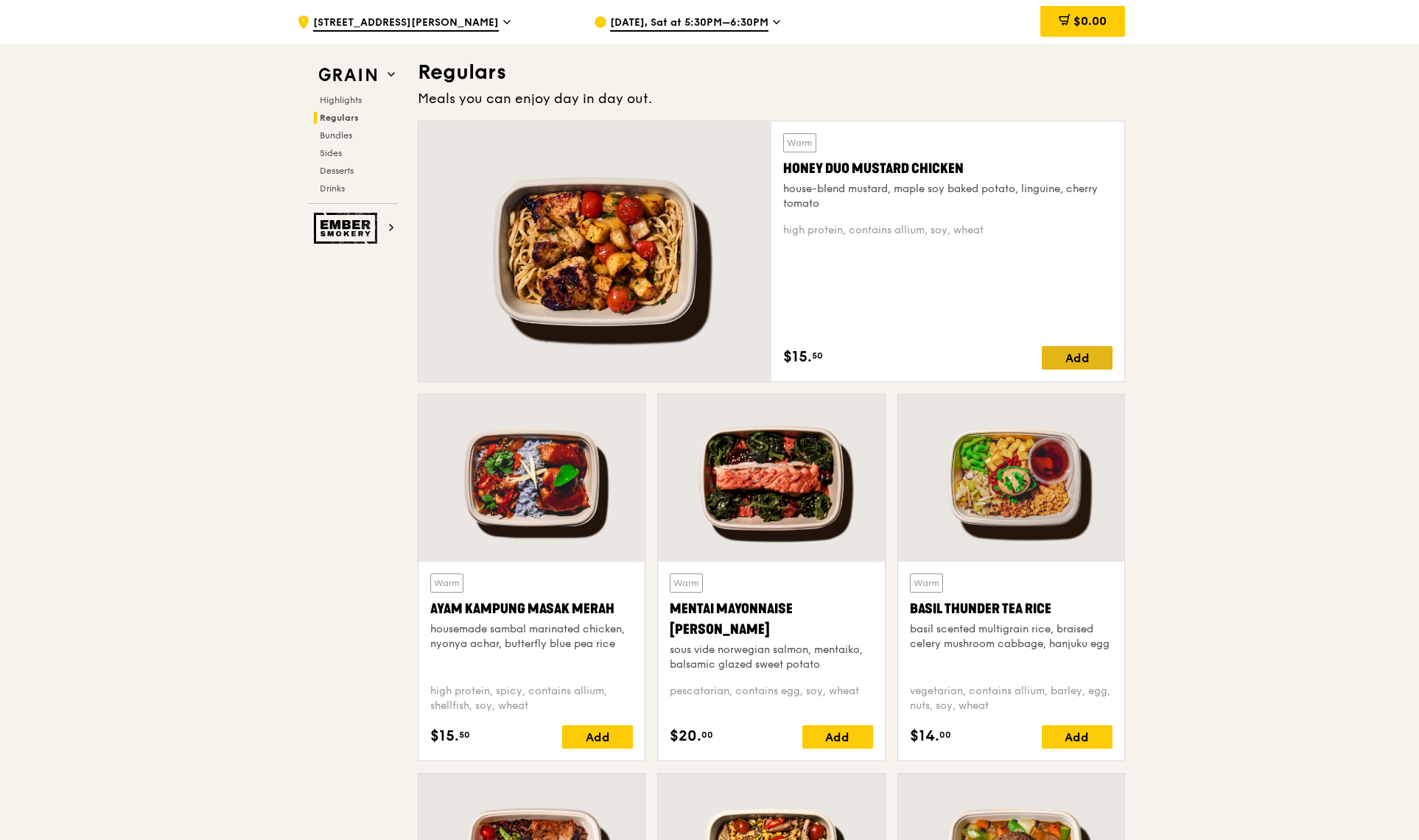
click at [1076, 359] on div "Add" at bounding box center [1077, 358] width 71 height 24
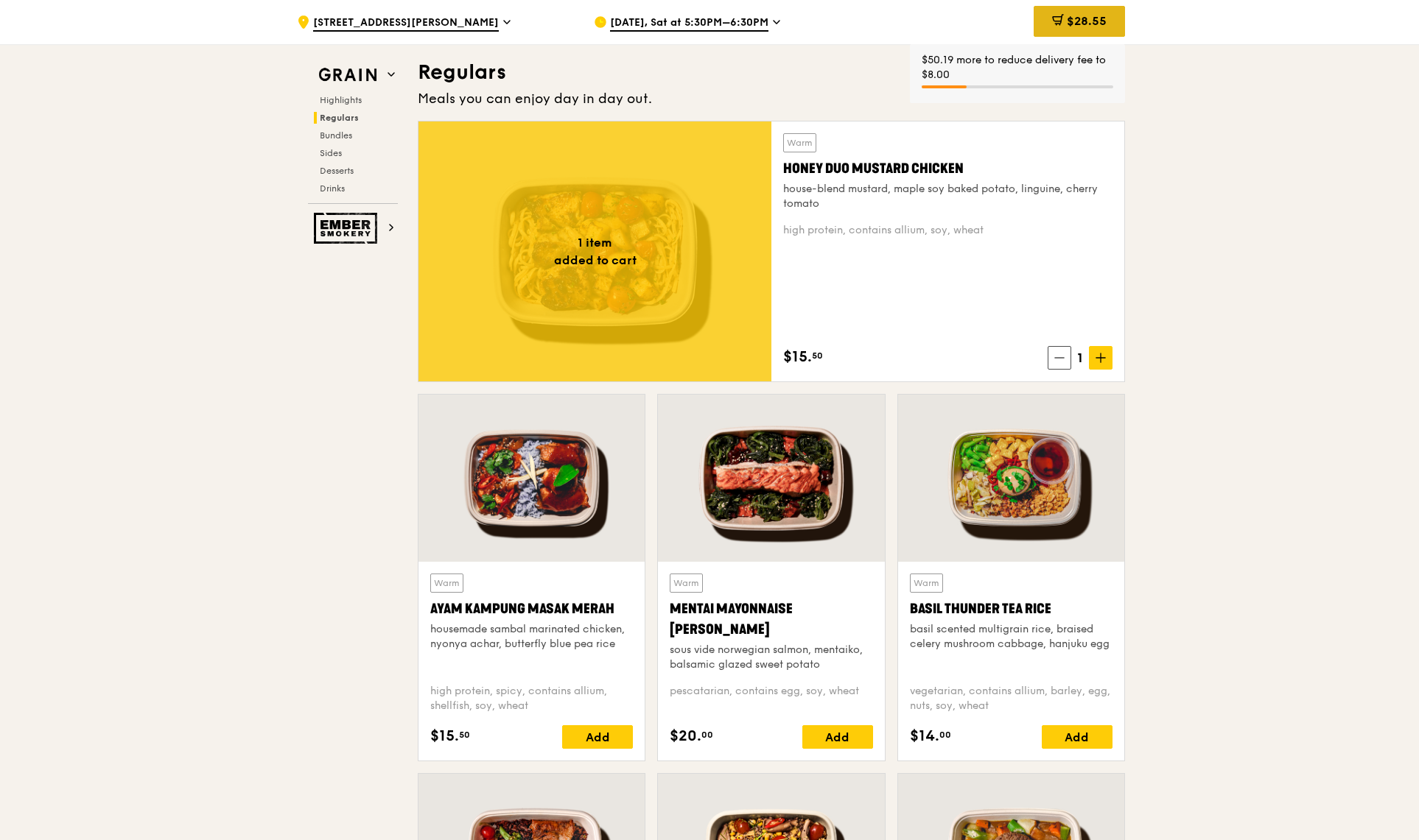
click at [1096, 17] on span "$28.55" at bounding box center [1087, 21] width 39 height 14
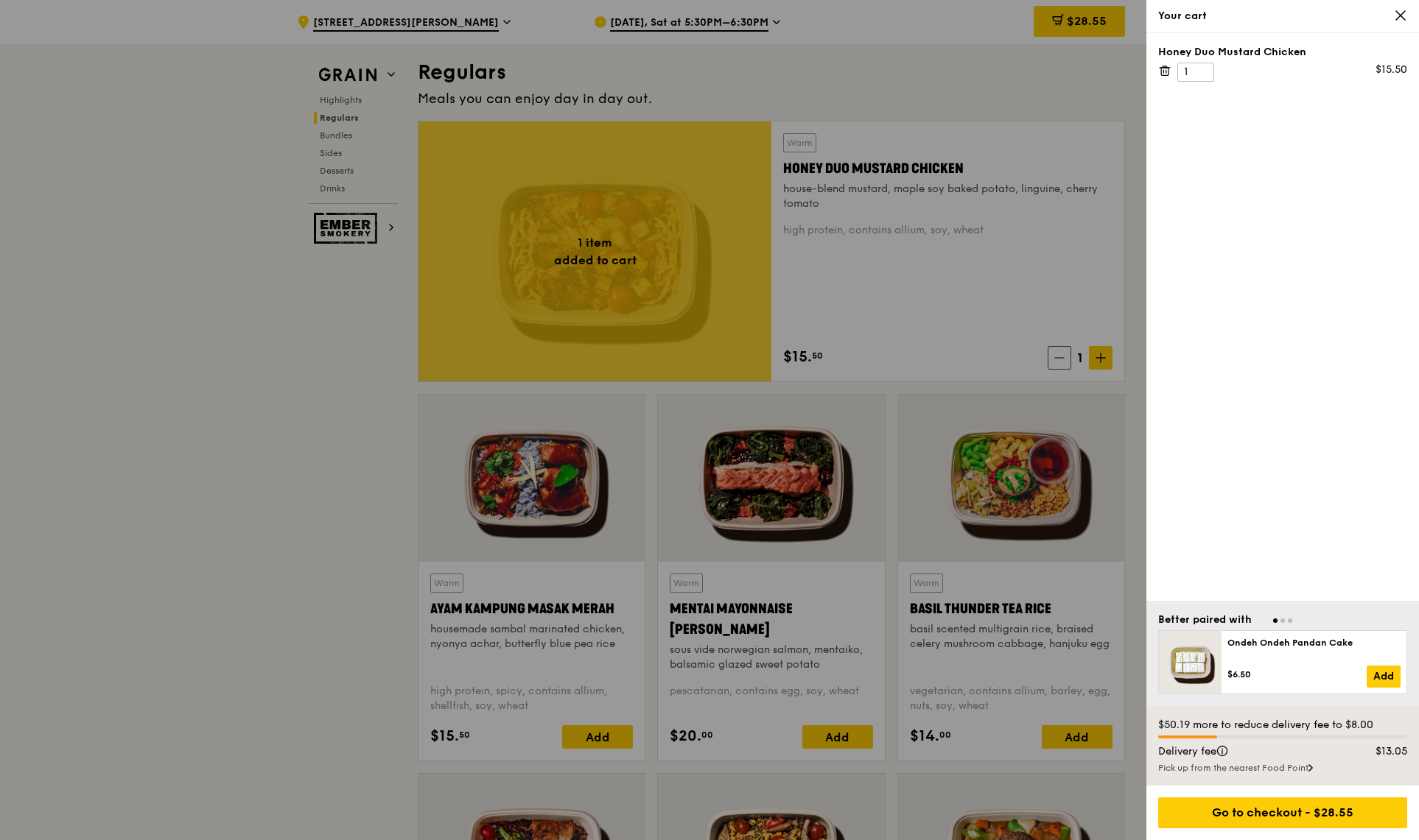
click at [240, 767] on div at bounding box center [710, 420] width 1419 height 840
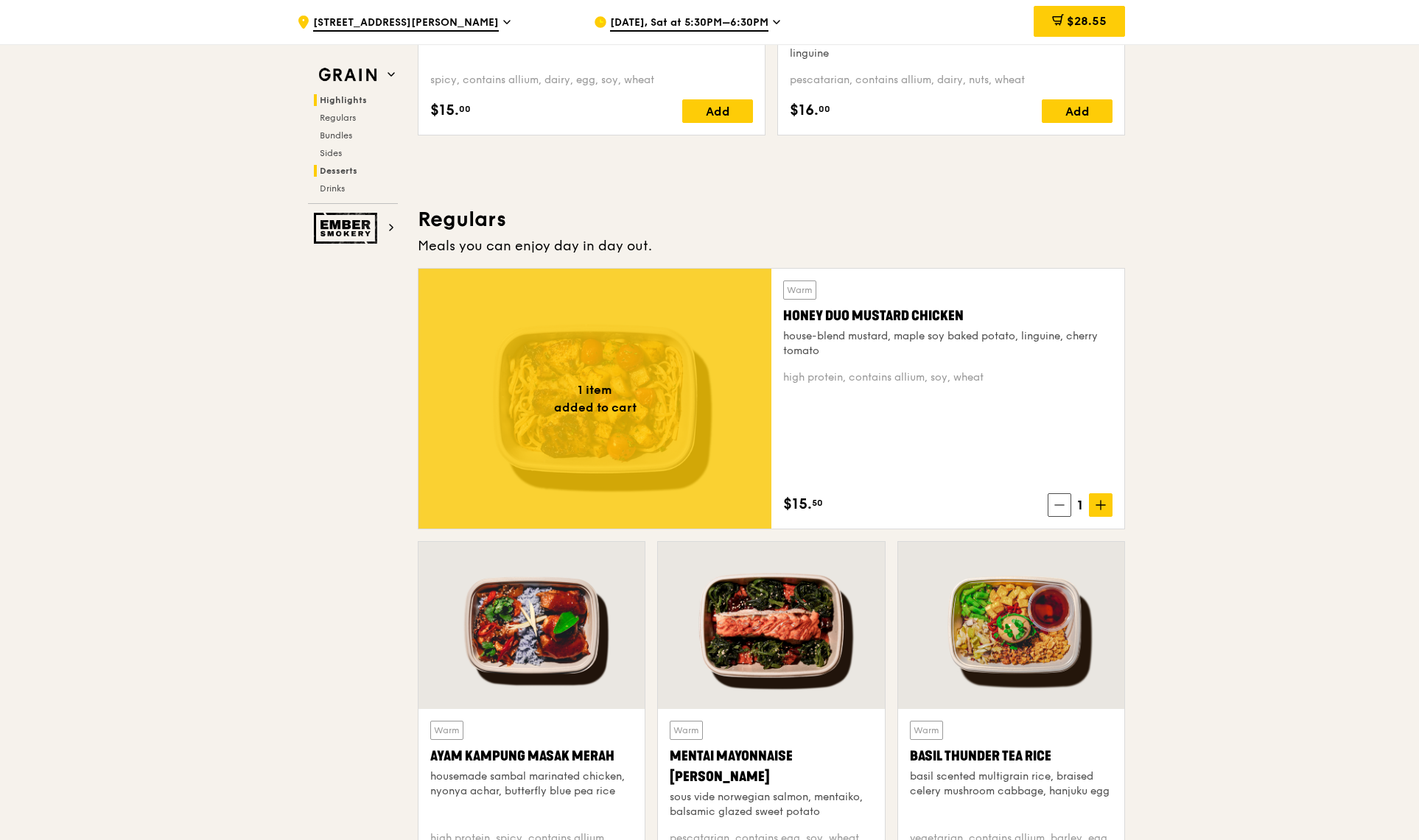
click at [343, 175] on span "Desserts" at bounding box center [338, 171] width 37 height 10
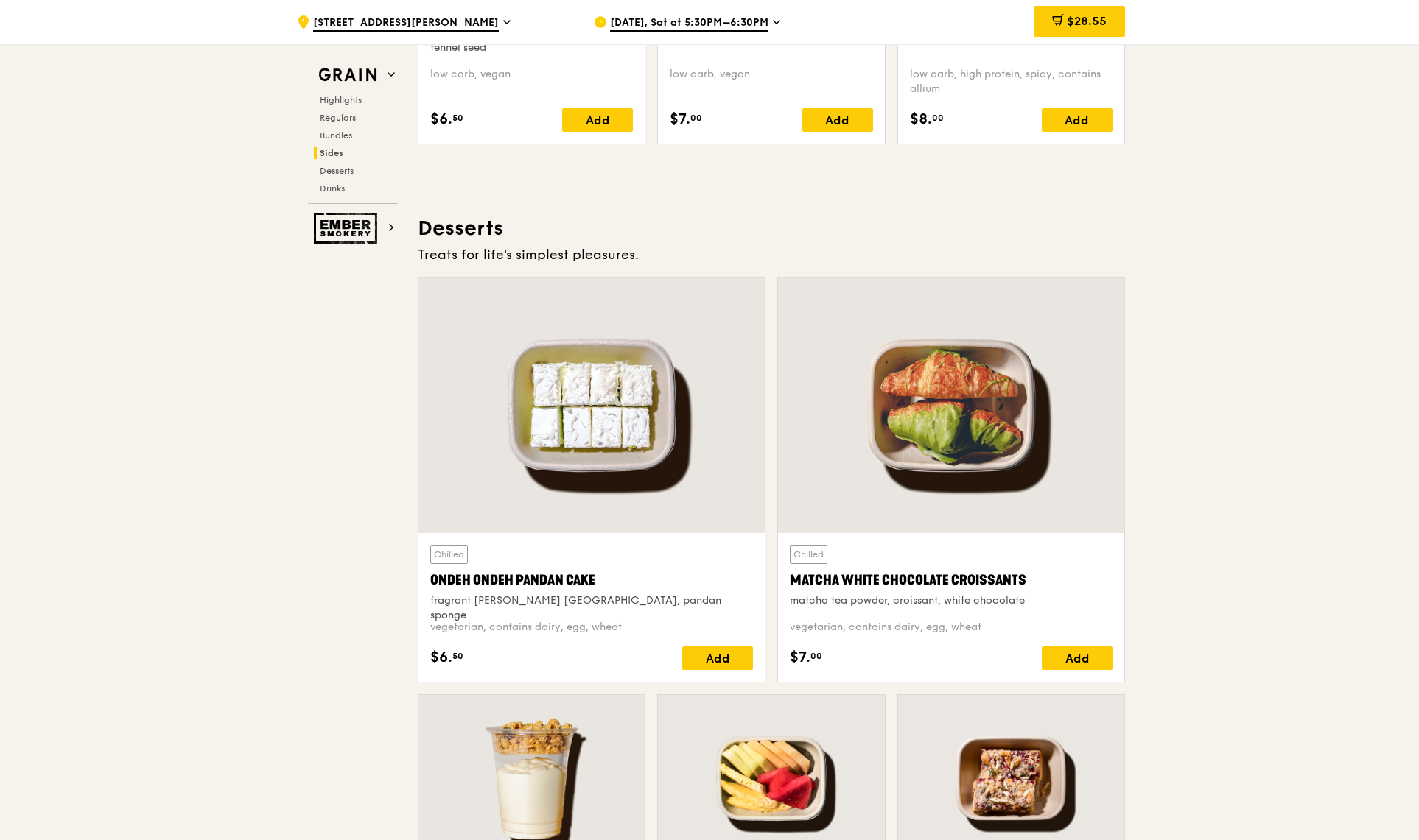
scroll to position [4199, 0]
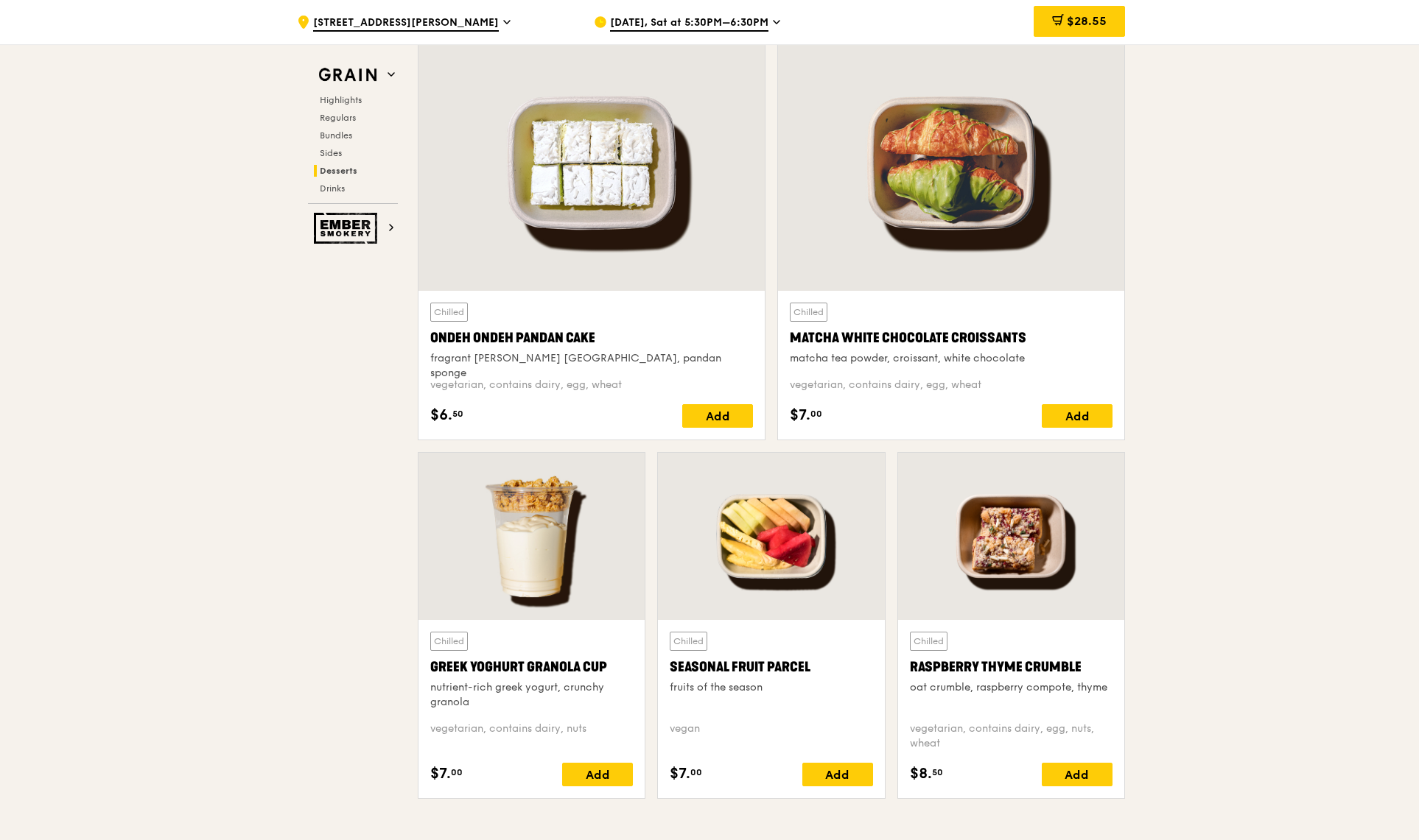
scroll to position [4273, 0]
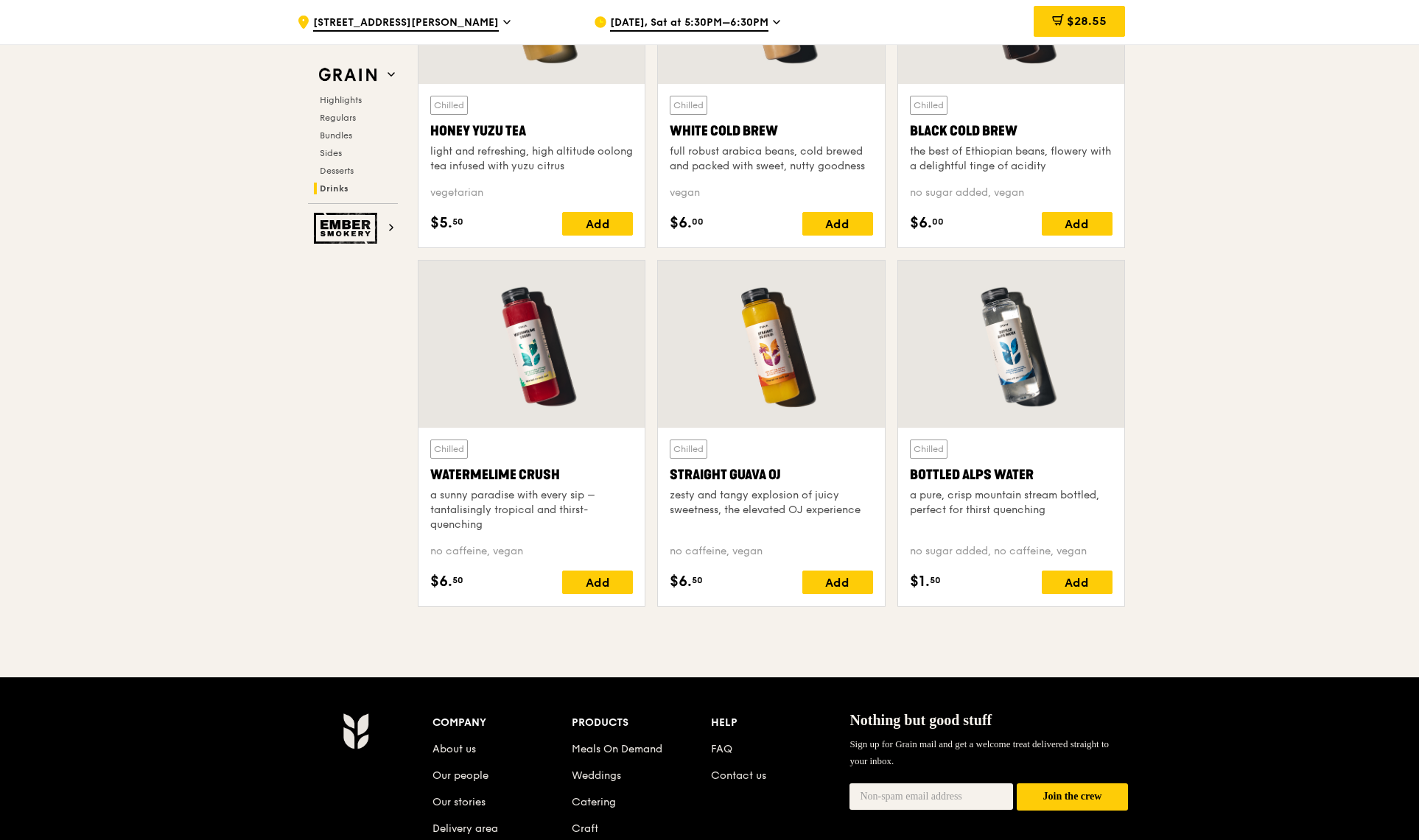
scroll to position [5673, 0]
